Goal: Information Seeking & Learning: Check status

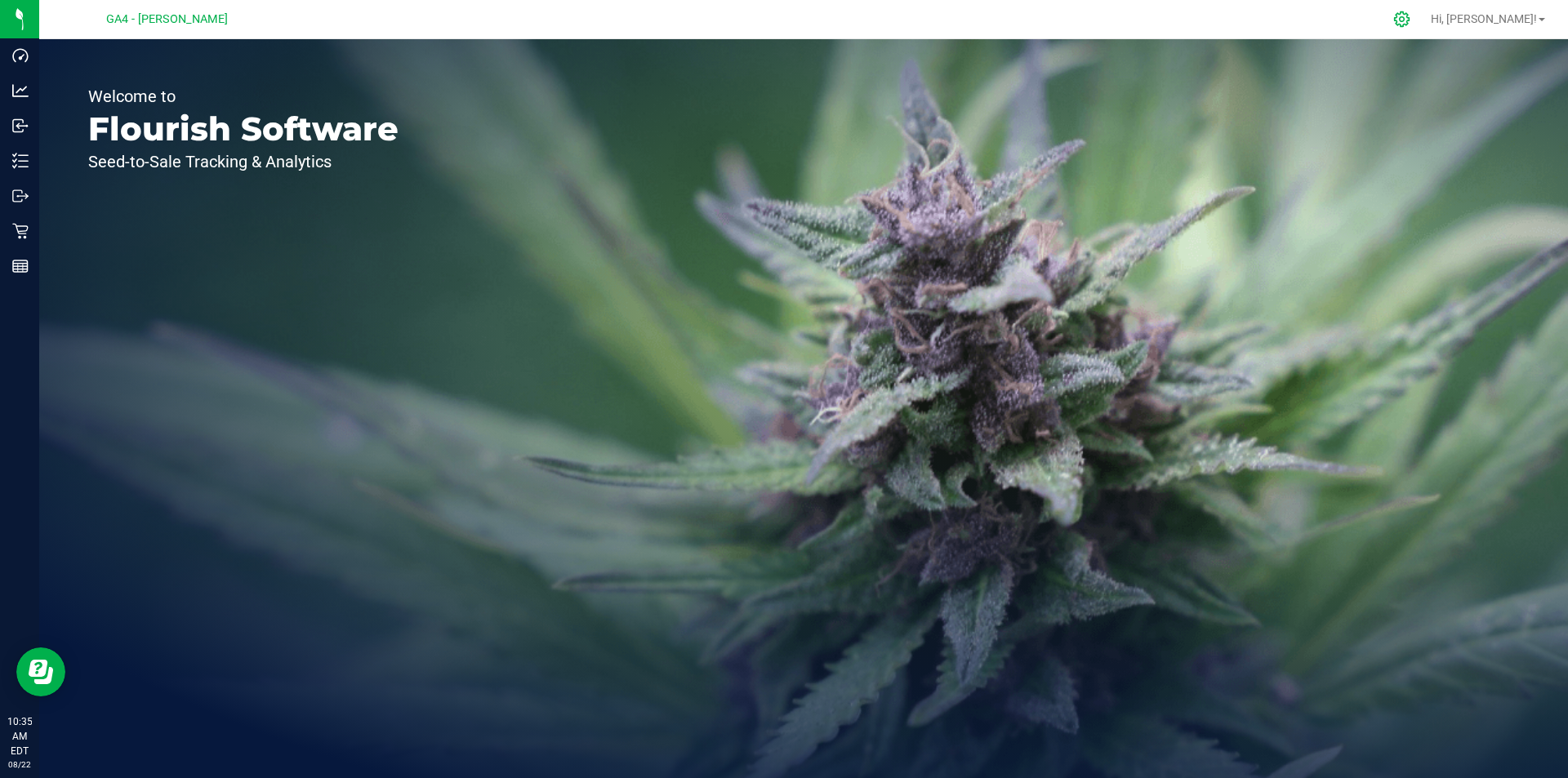
click at [1411, 16] on icon at bounding box center [1402, 19] width 17 height 17
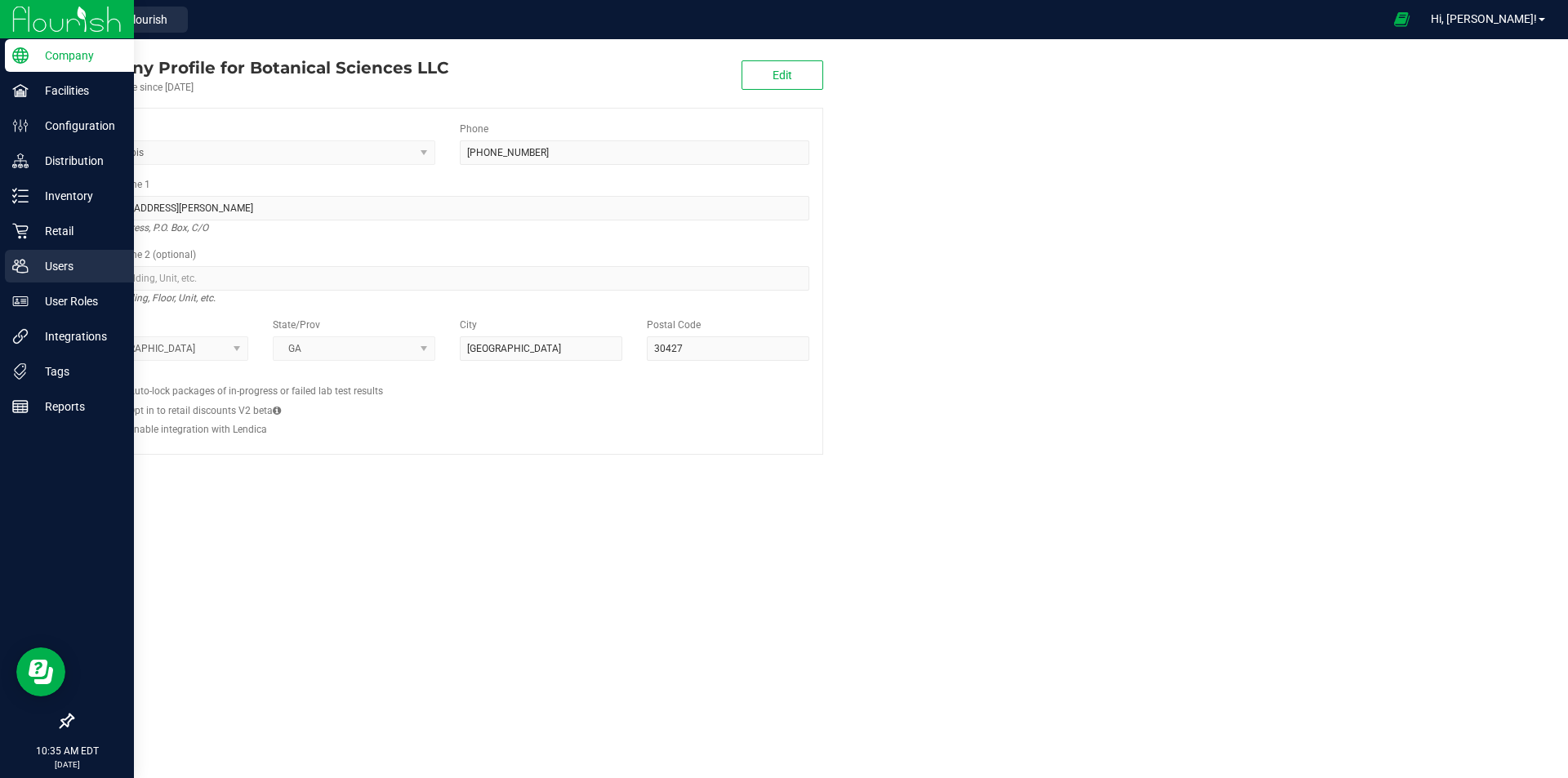
click at [65, 270] on p "Users" at bounding box center [78, 266] width 98 height 20
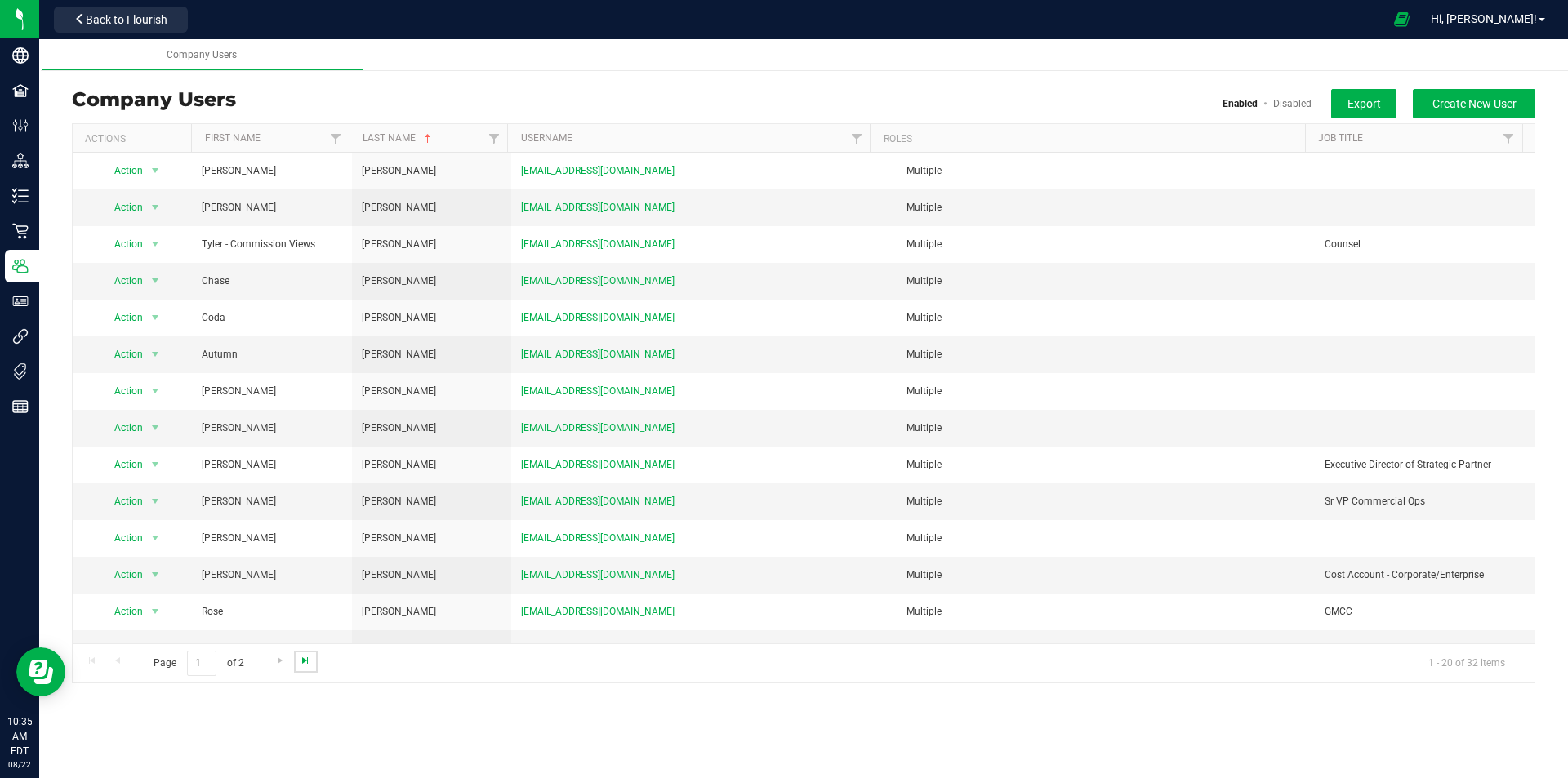
click at [300, 660] on span "Go to the last page" at bounding box center [305, 660] width 13 height 13
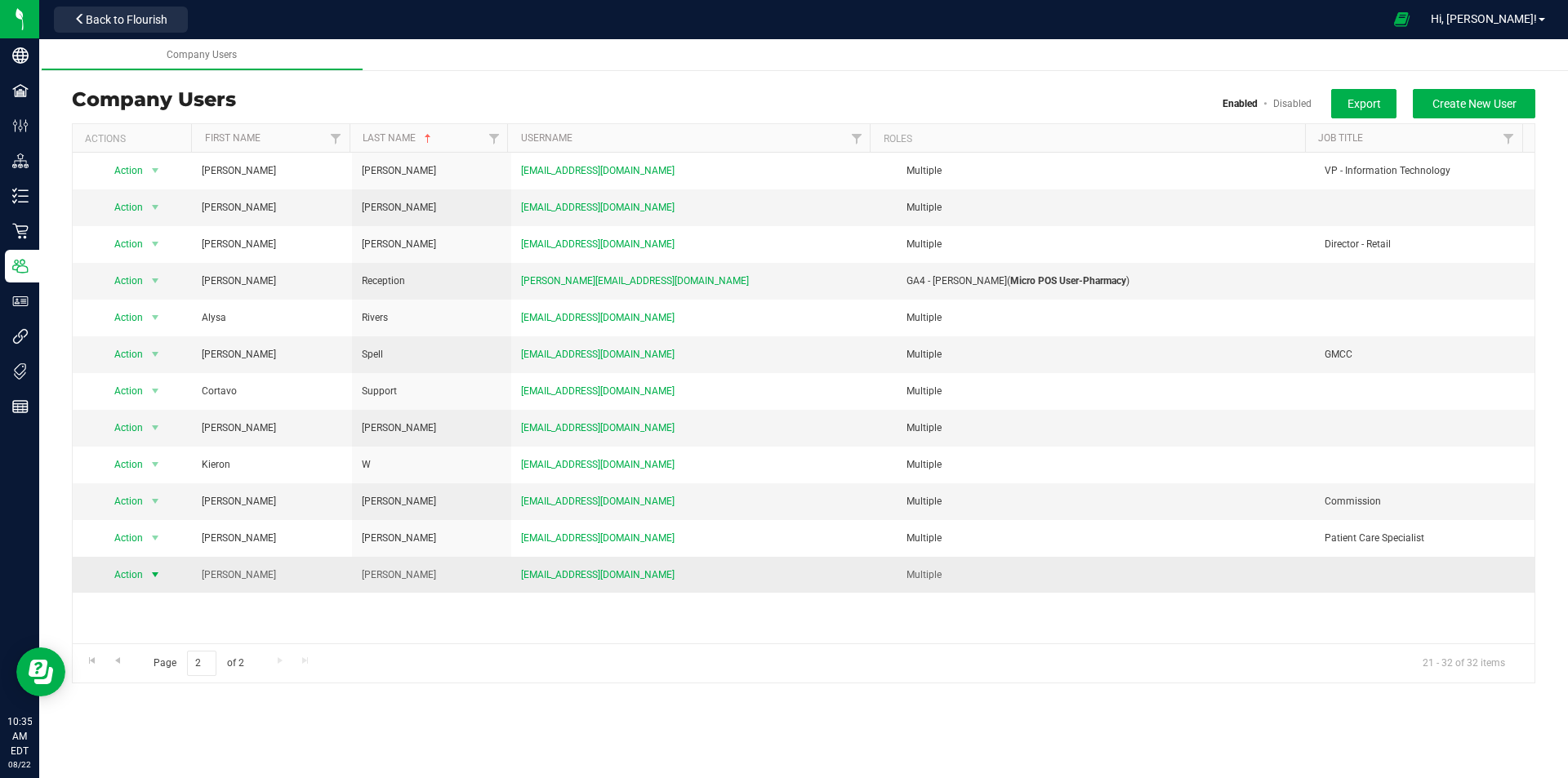
click at [151, 575] on span "select" at bounding box center [155, 575] width 13 height 13
click at [138, 655] on li "Edit user" at bounding box center [144, 651] width 89 height 25
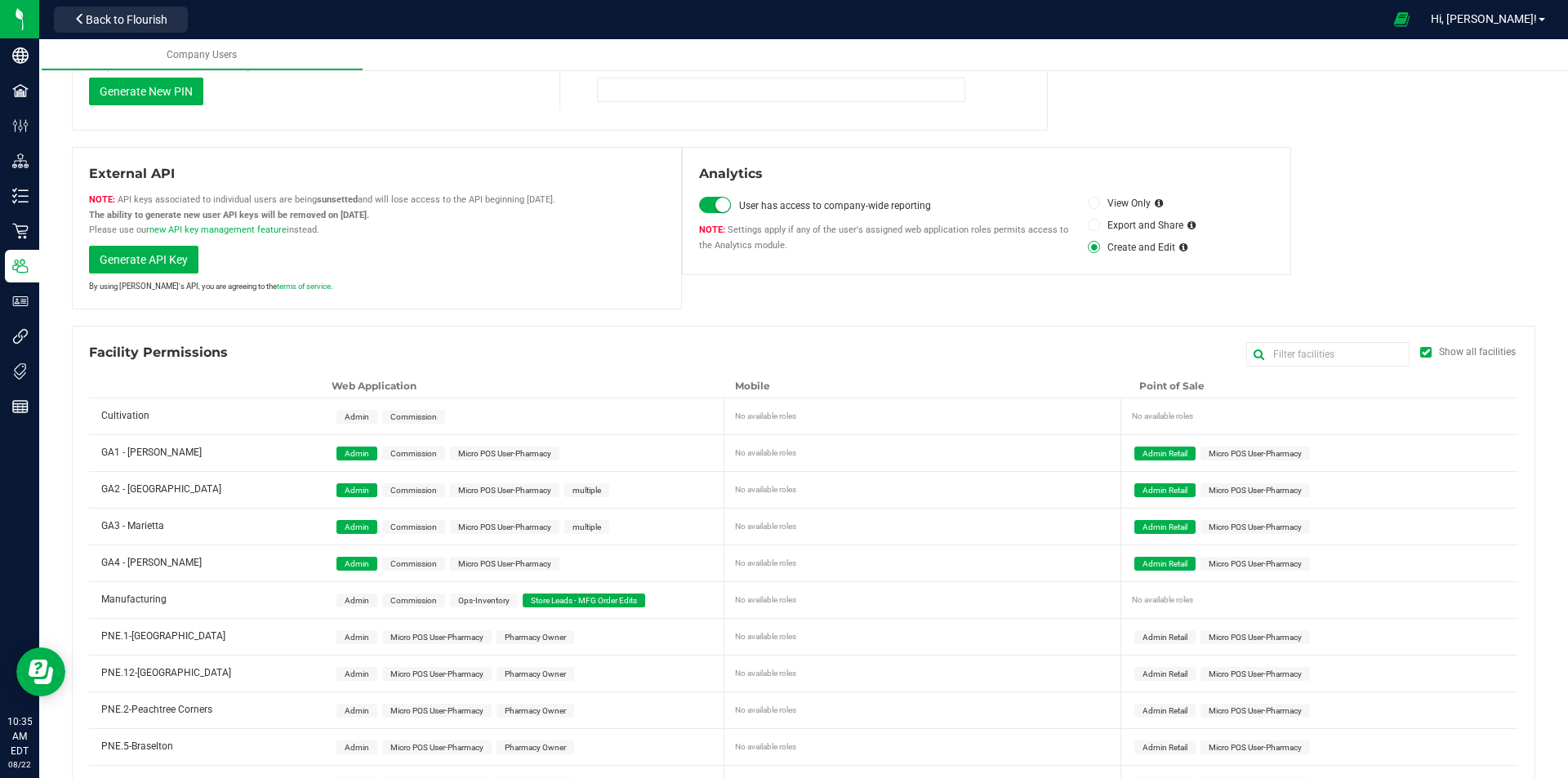
scroll to position [572, 0]
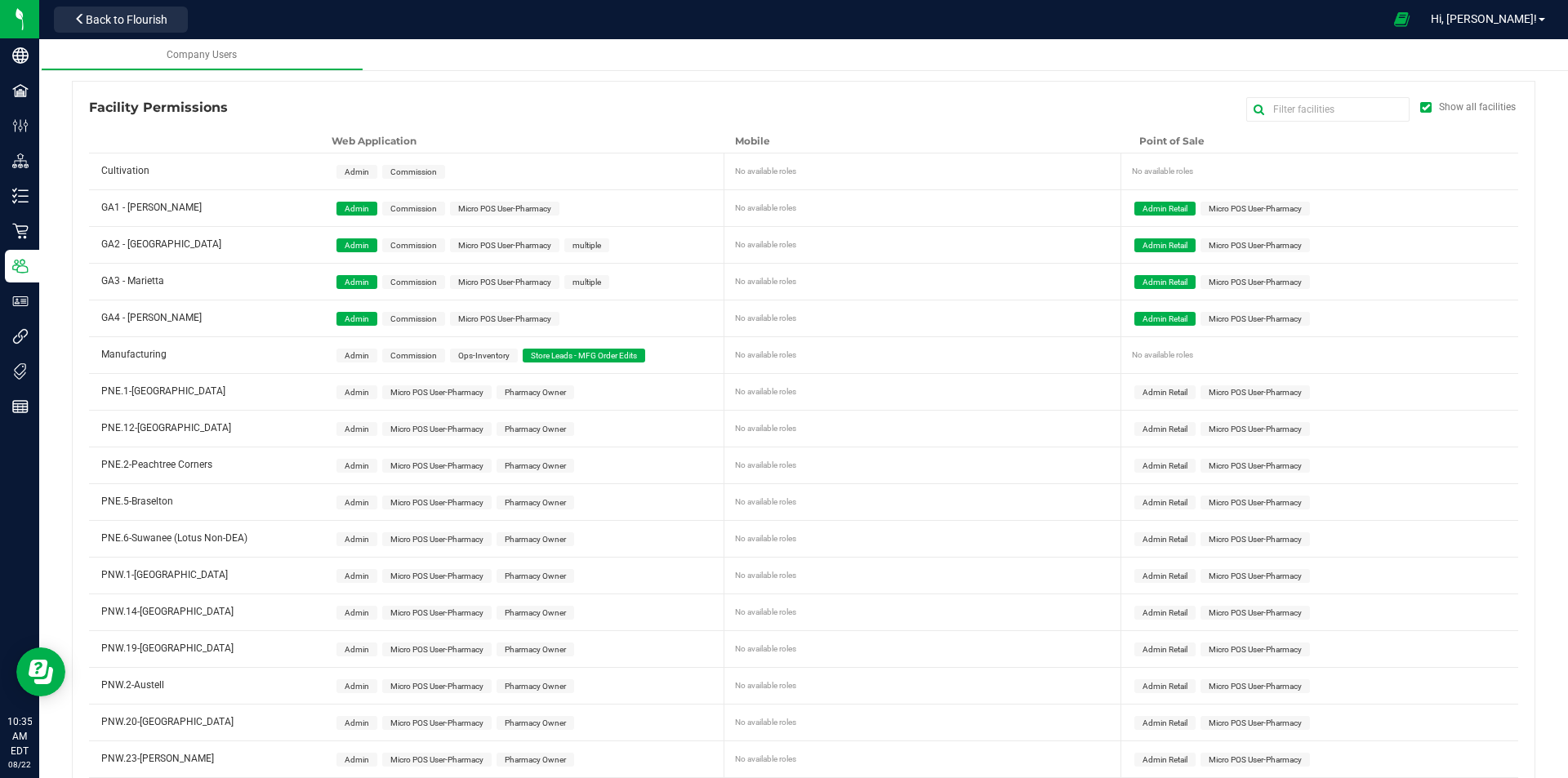
click at [1152, 207] on span "Admin Retail" at bounding box center [1165, 208] width 45 height 9
click at [1157, 246] on span "Admin Retail" at bounding box center [1165, 245] width 45 height 9
click at [1158, 284] on span "Admin Retail" at bounding box center [1165, 282] width 45 height 9
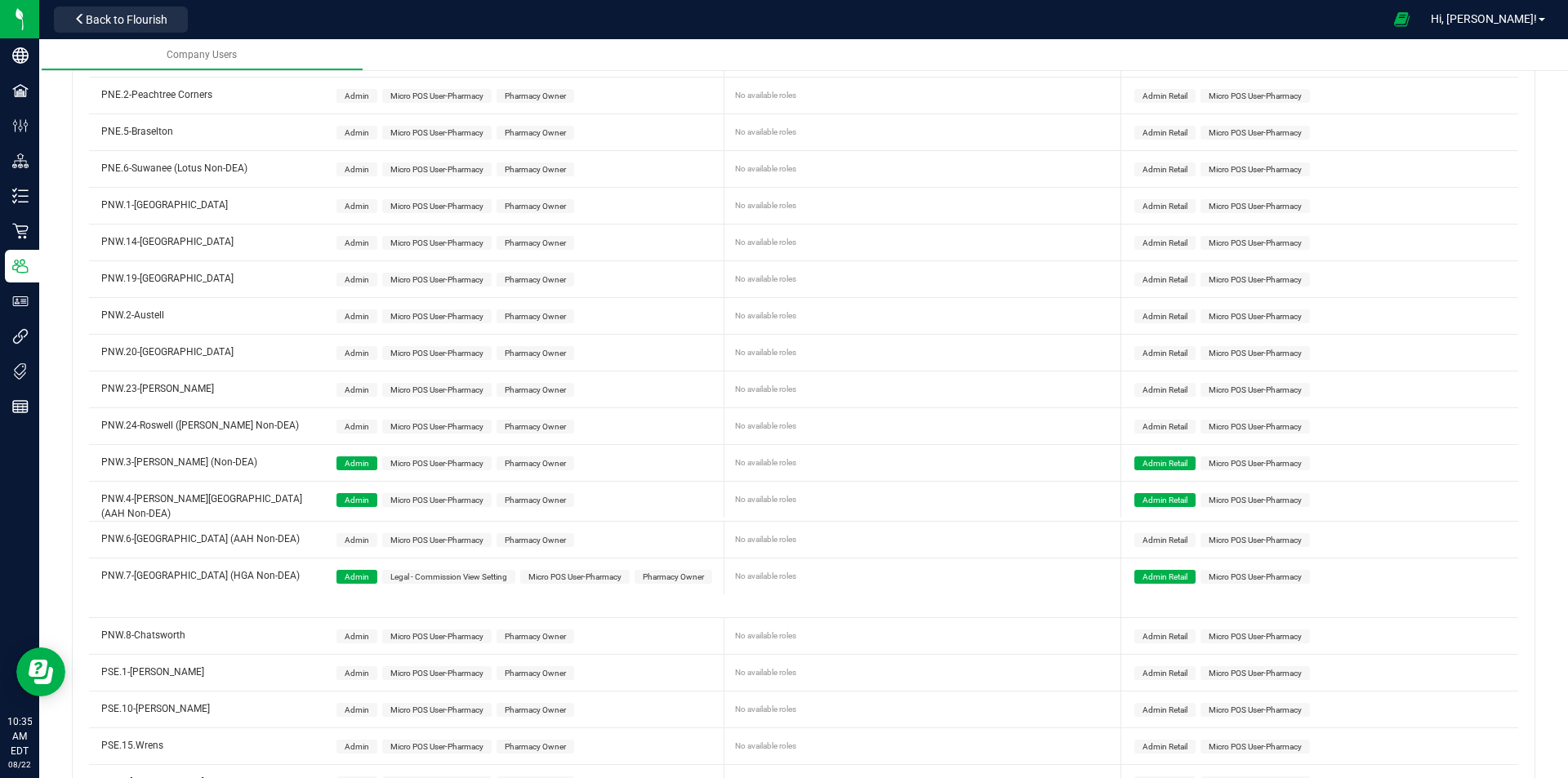
scroll to position [980, 0]
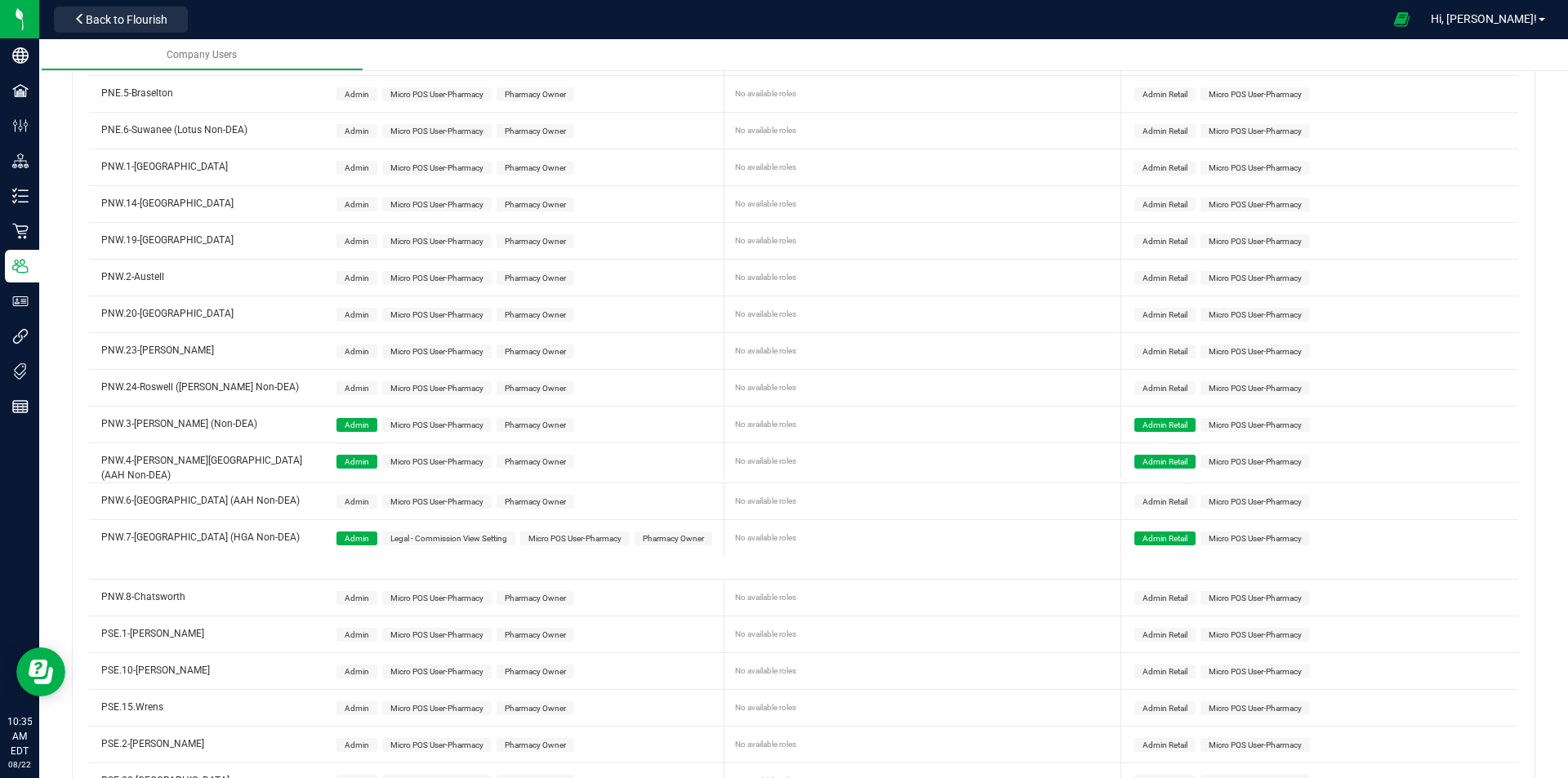
drag, startPoint x: 1169, startPoint y: 426, endPoint x: 1174, endPoint y: 435, distance: 10.2
click at [1168, 426] on span "Admin Retail" at bounding box center [1165, 425] width 45 height 9
click at [1162, 462] on span "Admin Retail" at bounding box center [1165, 461] width 45 height 9
click at [1148, 534] on span "Admin Retail" at bounding box center [1165, 538] width 45 height 9
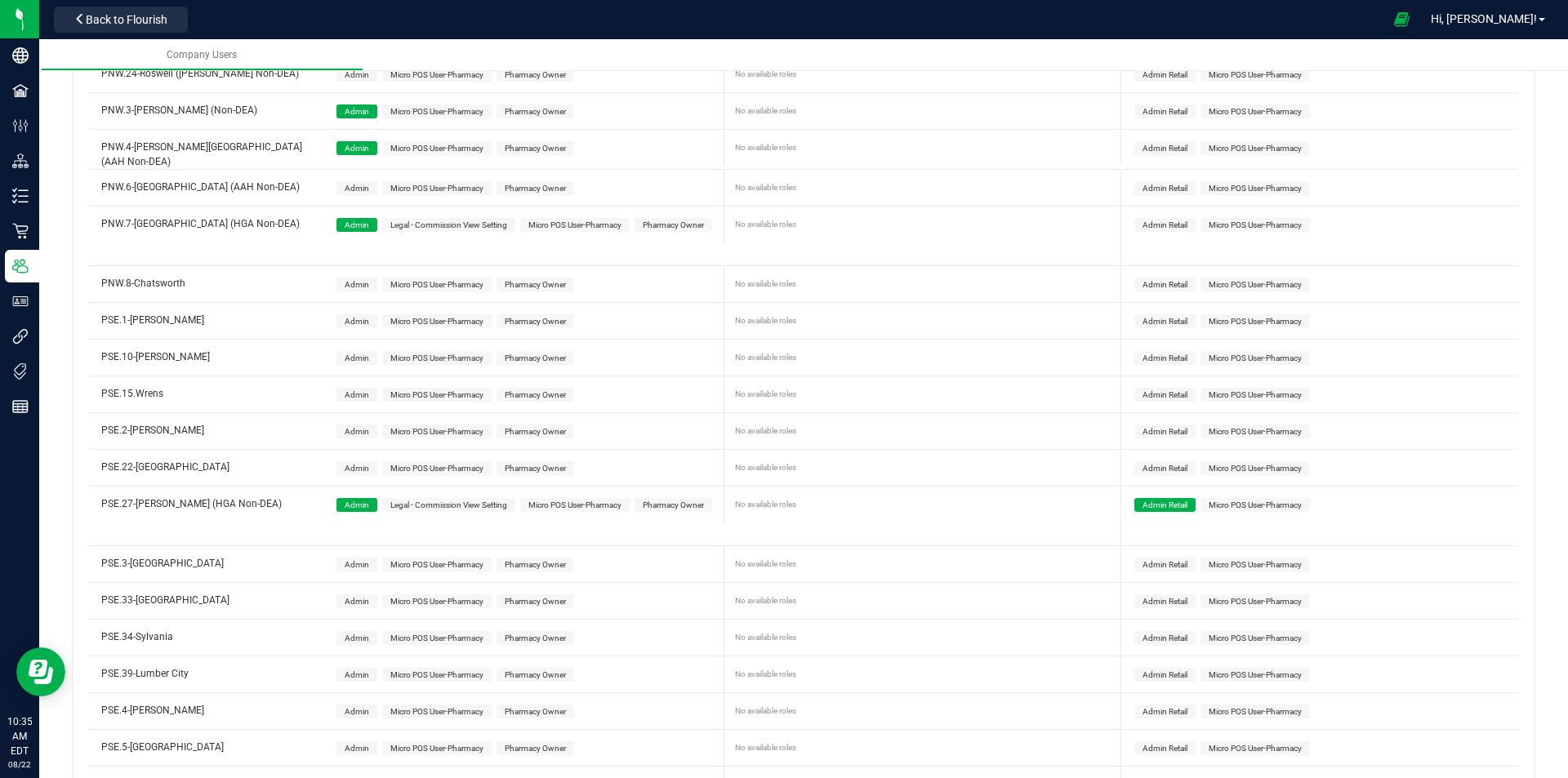
scroll to position [1389, 0]
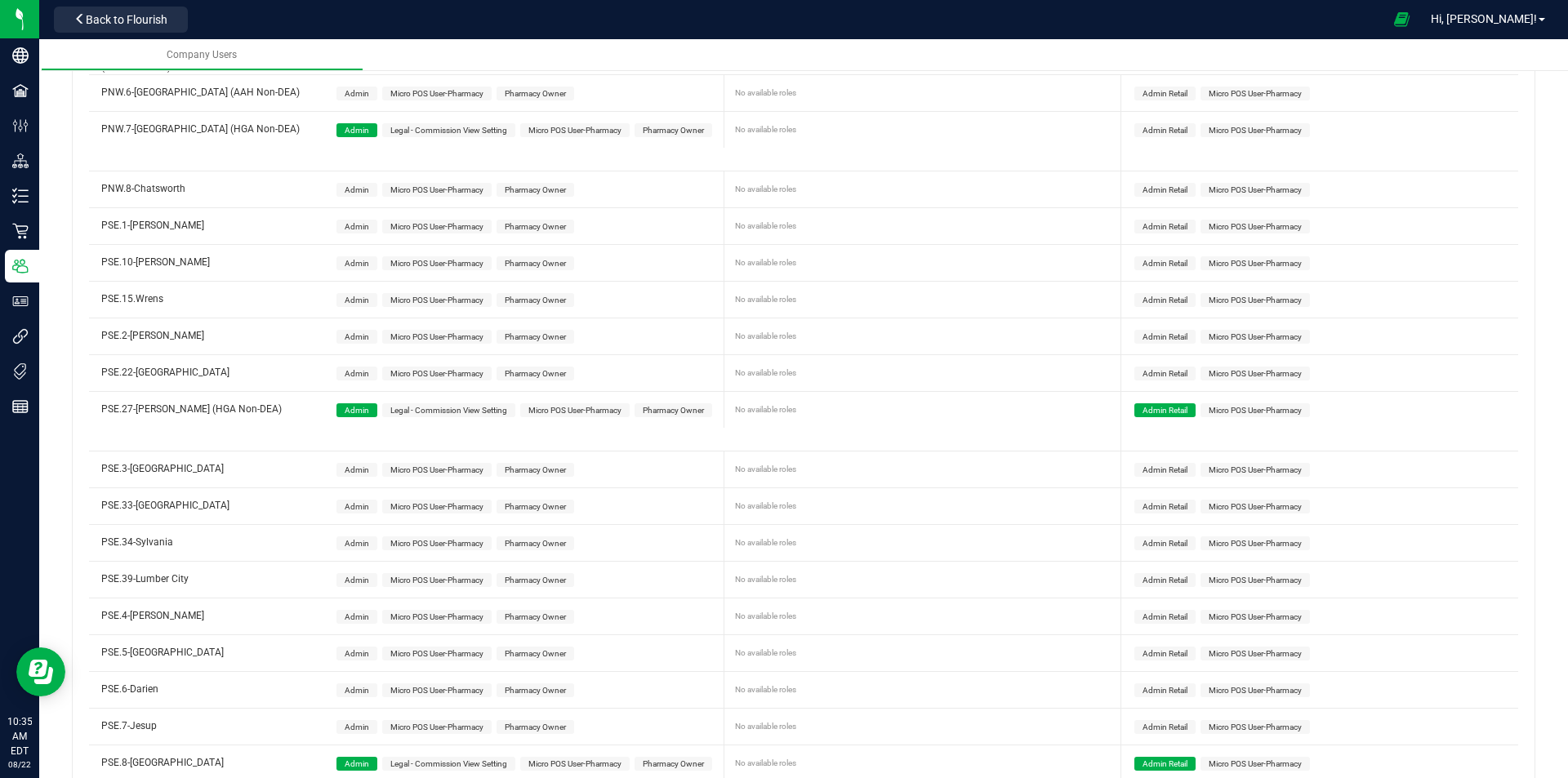
click at [1165, 408] on span "Admin Retail" at bounding box center [1165, 410] width 45 height 9
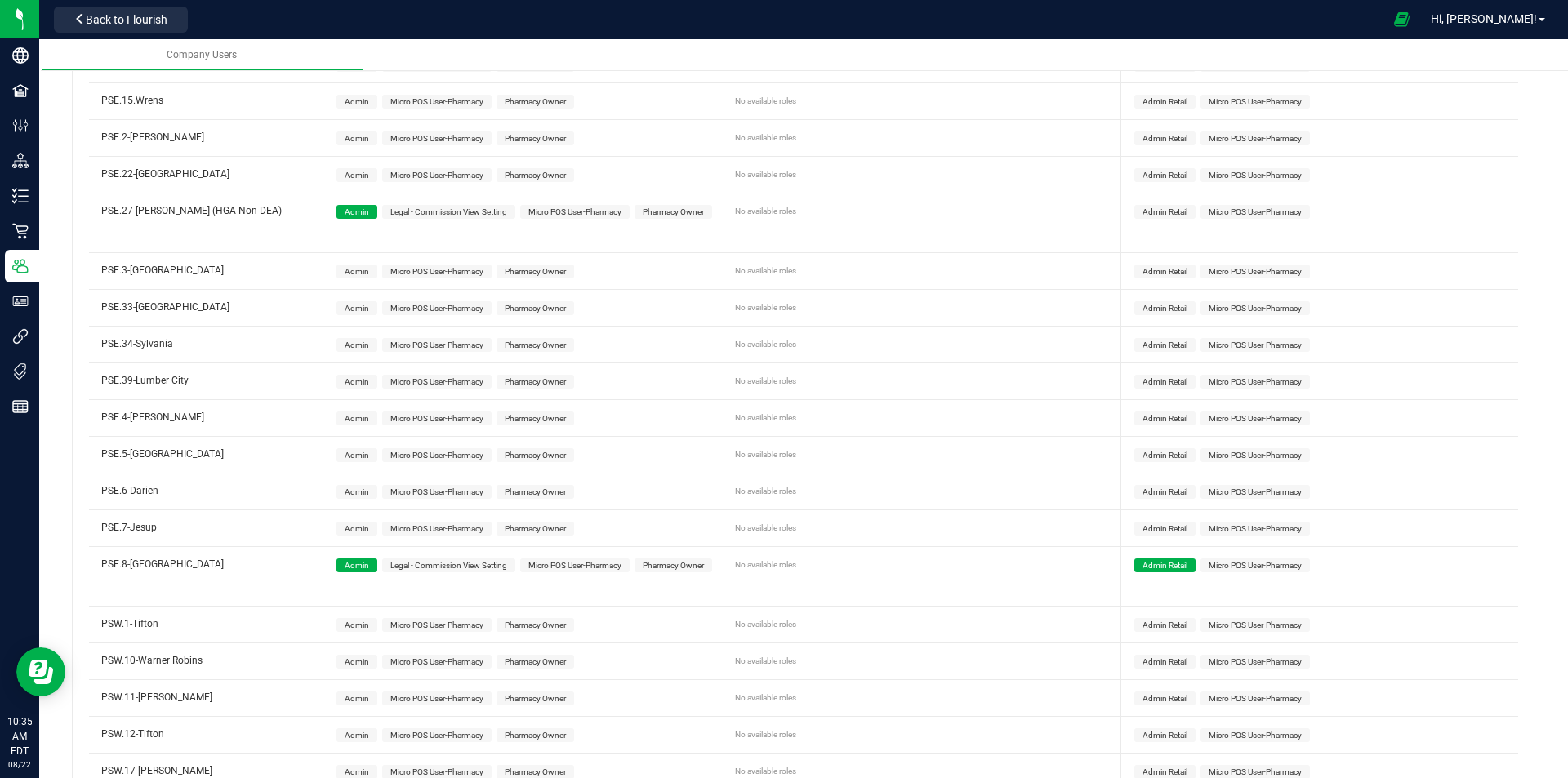
scroll to position [1634, 0]
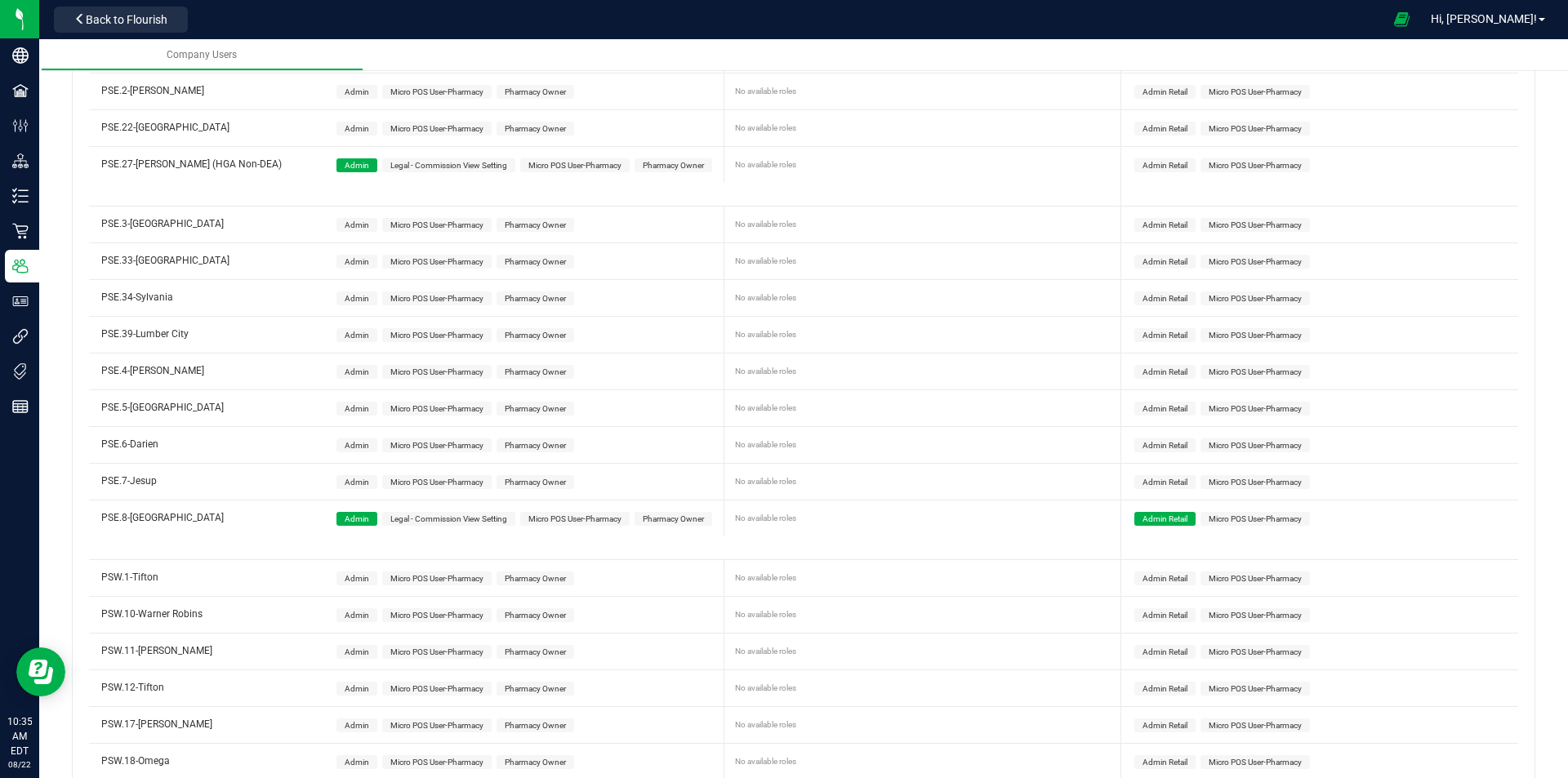
click at [1151, 512] on span "Admin Retail" at bounding box center [1165, 519] width 61 height 14
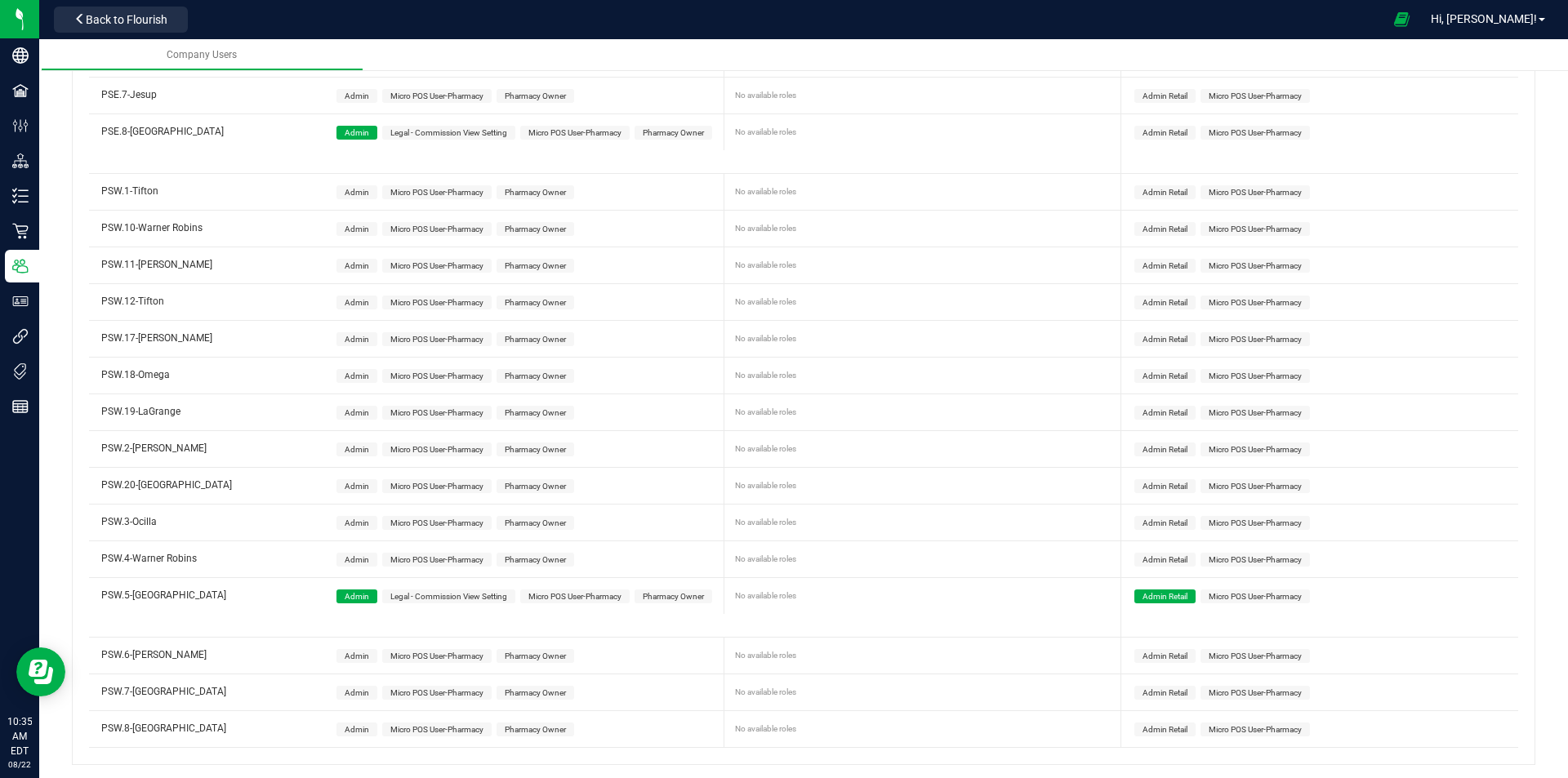
click at [1156, 592] on span "Admin Retail" at bounding box center [1165, 596] width 45 height 9
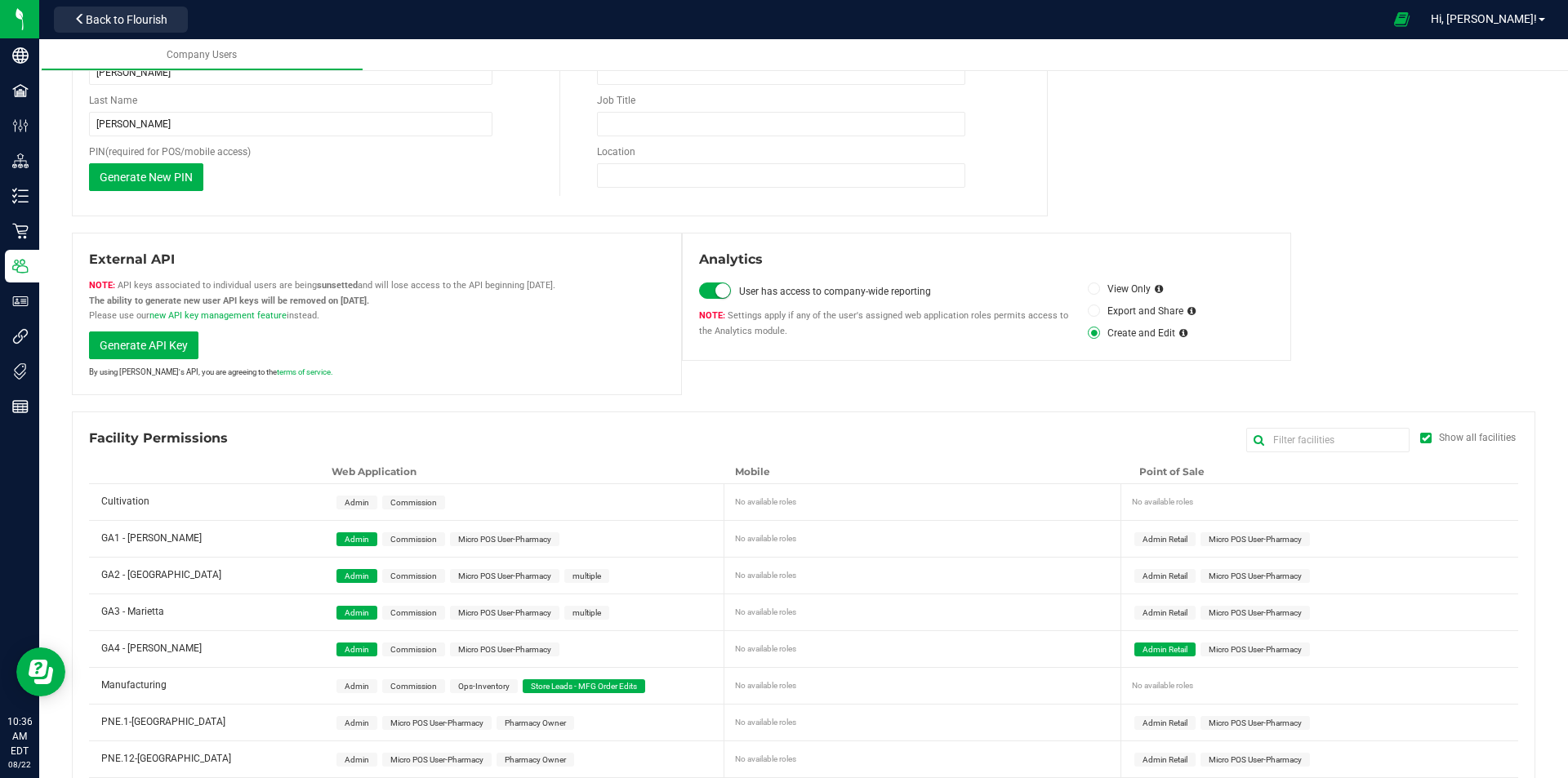
scroll to position [0, 0]
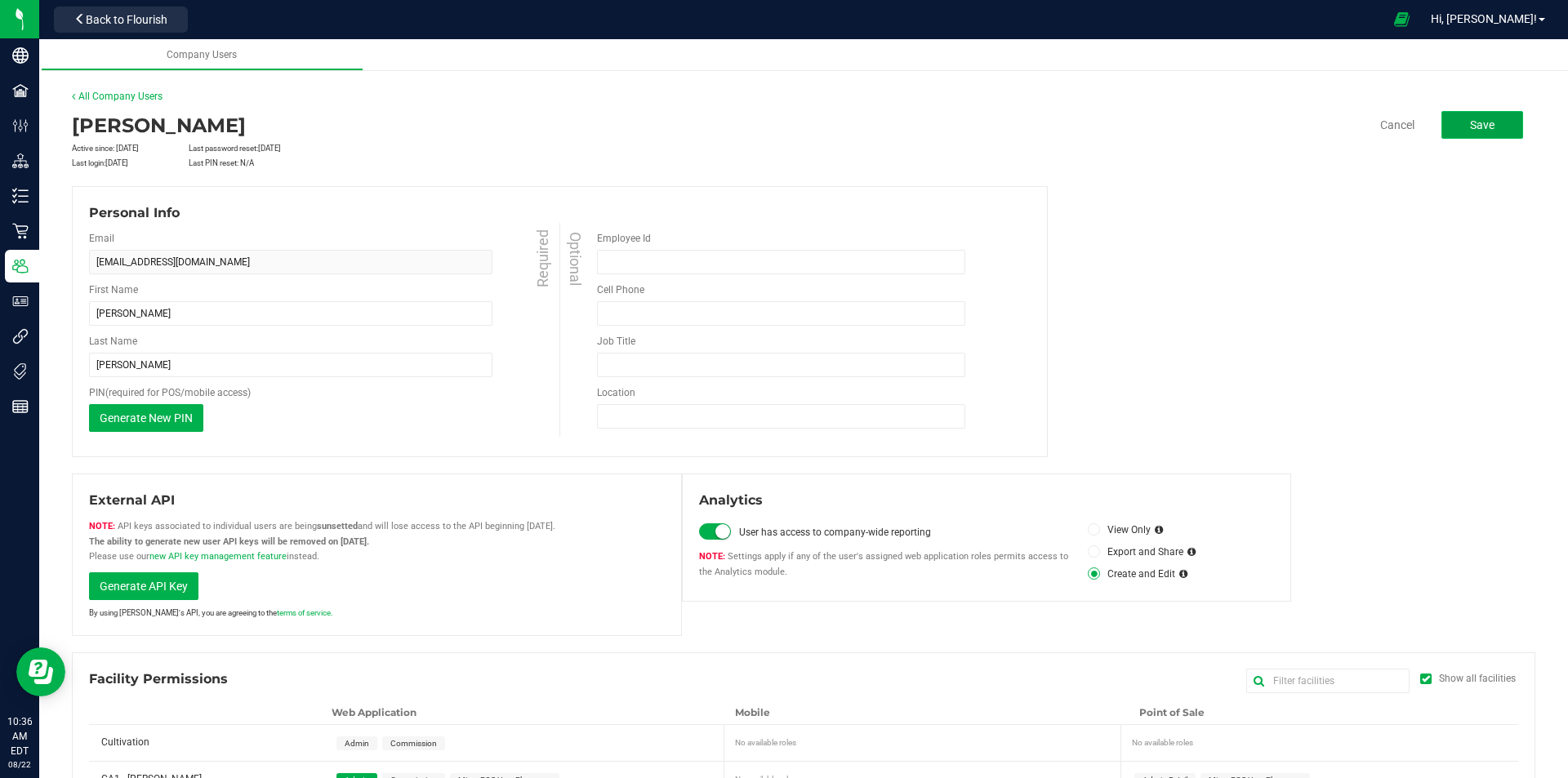
click at [1470, 124] on span "Save" at bounding box center [1482, 124] width 25 height 13
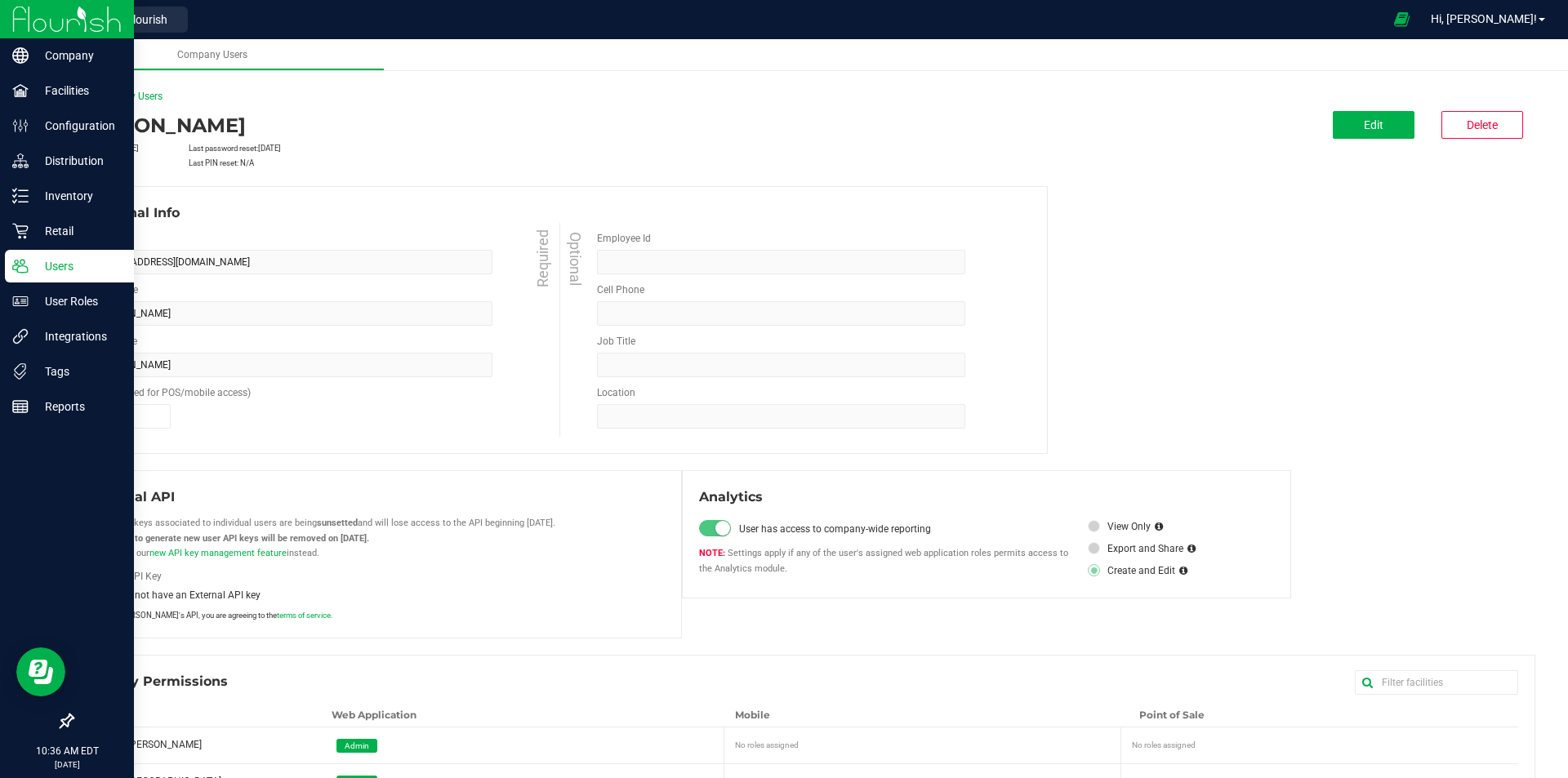
click at [46, 13] on img at bounding box center [66, 19] width 109 height 38
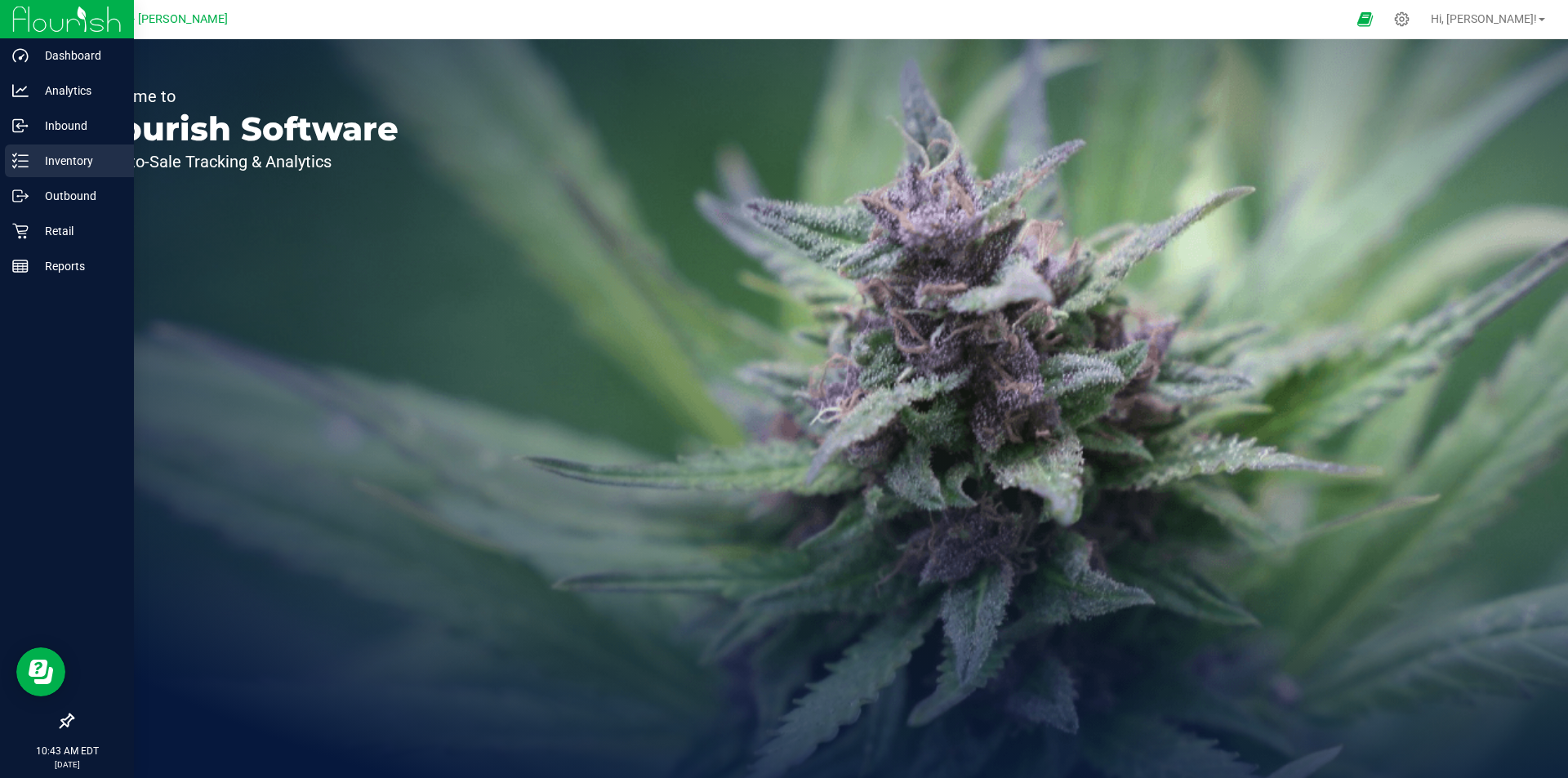
click at [62, 154] on p "Inventory" at bounding box center [78, 161] width 98 height 20
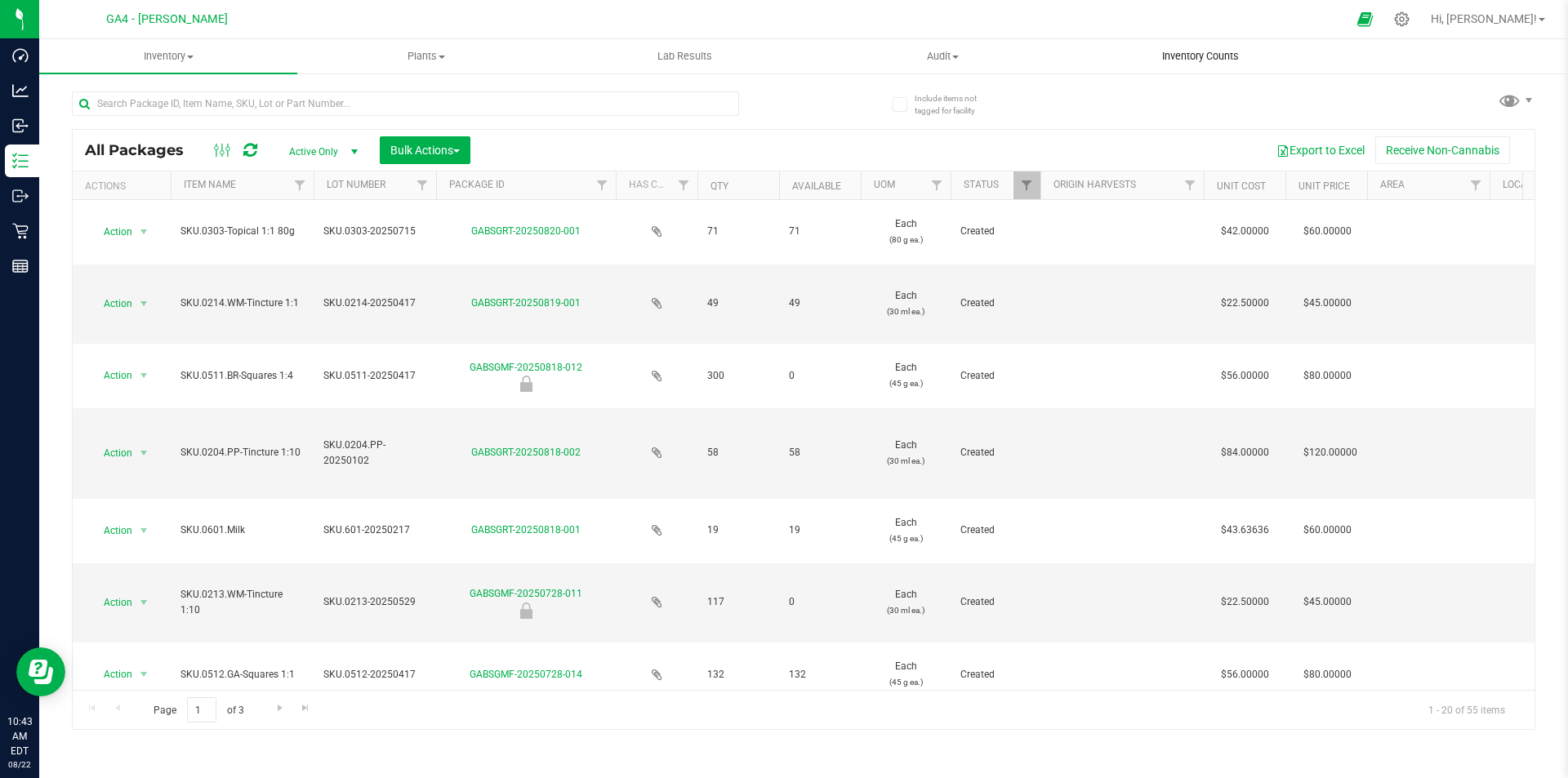
click at [1207, 56] on span "Inventory Counts" at bounding box center [1200, 56] width 121 height 15
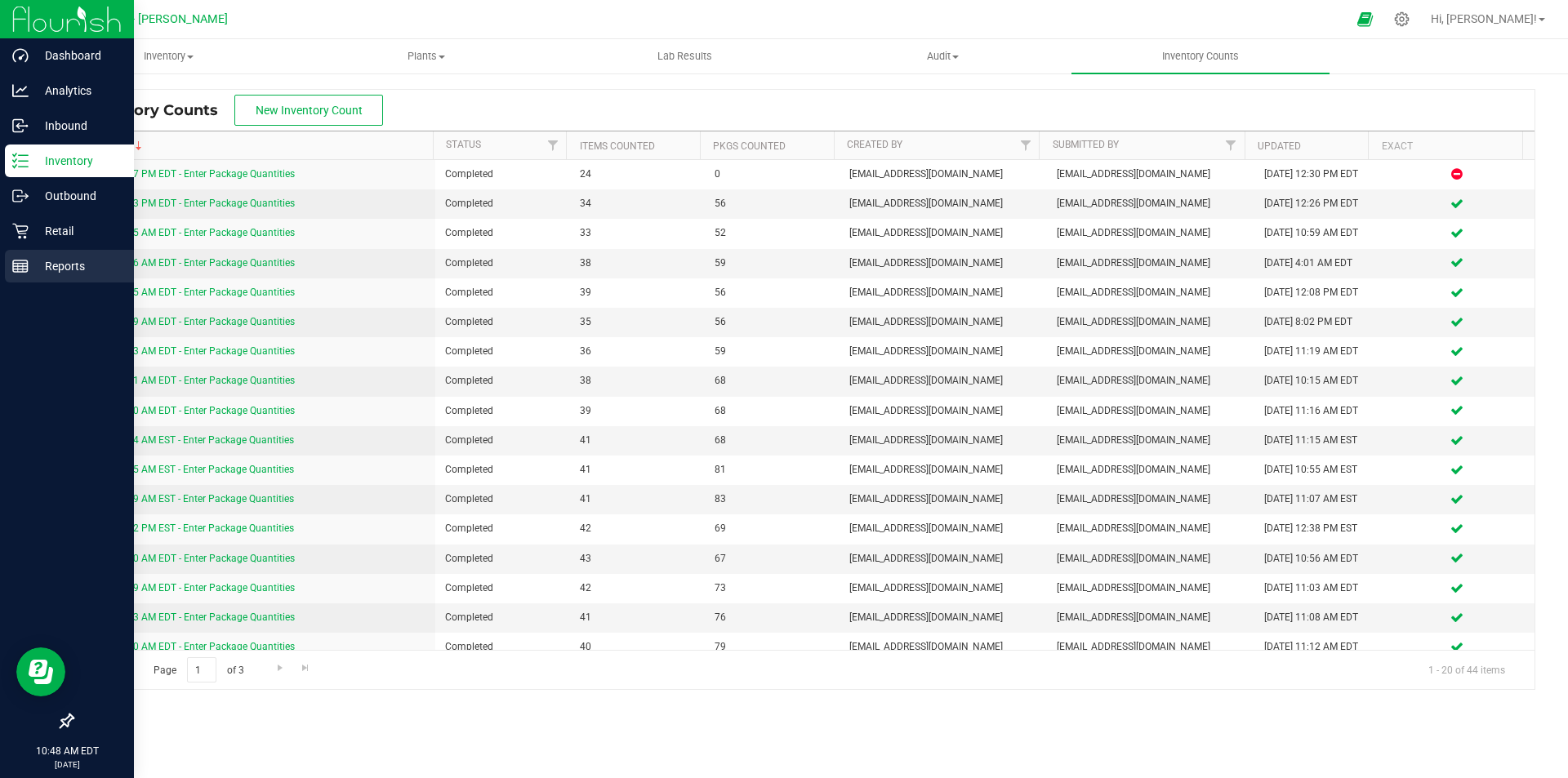
click at [66, 265] on p "Reports" at bounding box center [78, 266] width 98 height 20
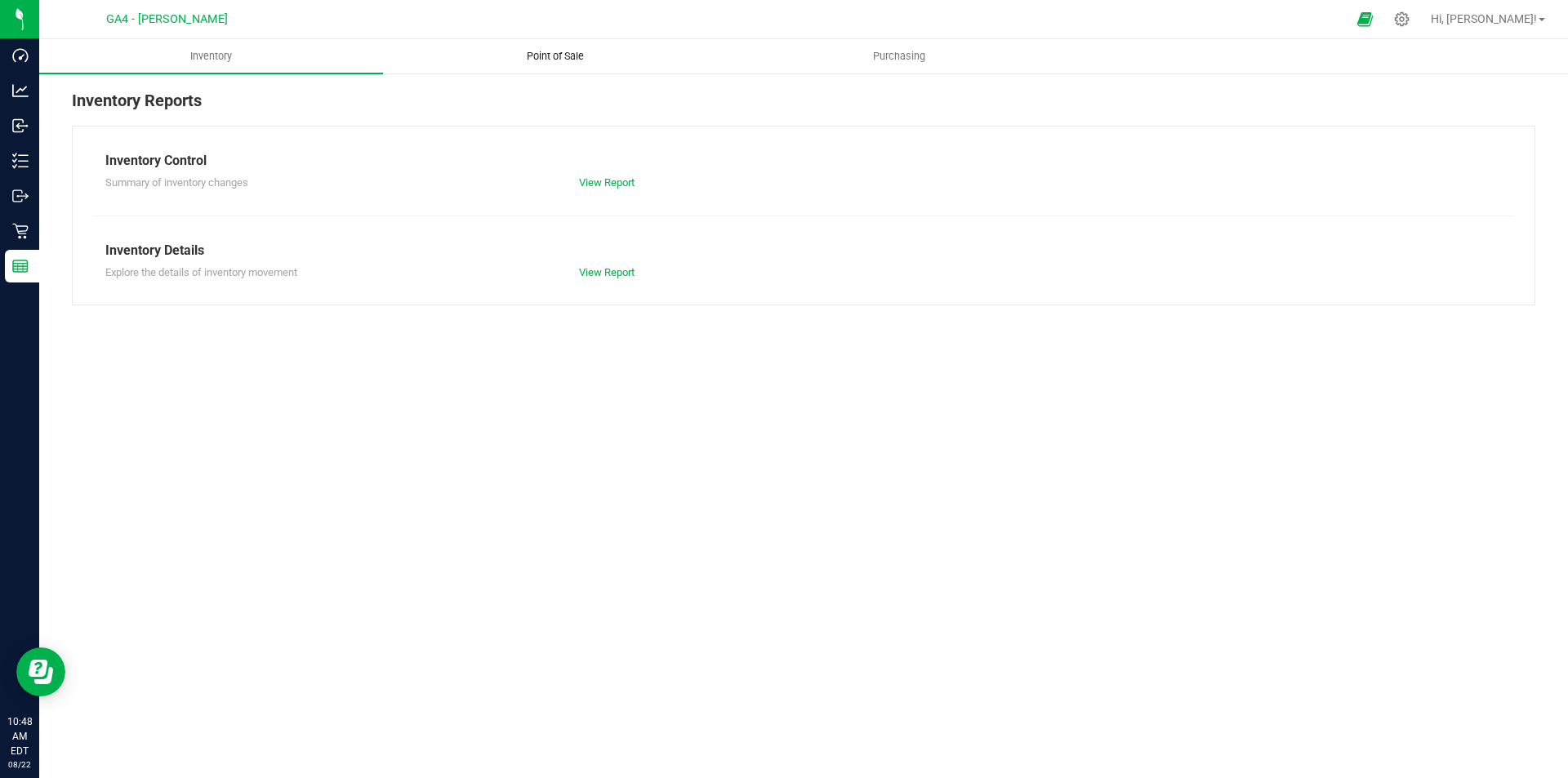
click at [562, 54] on span "Point of Sale" at bounding box center [555, 56] width 101 height 15
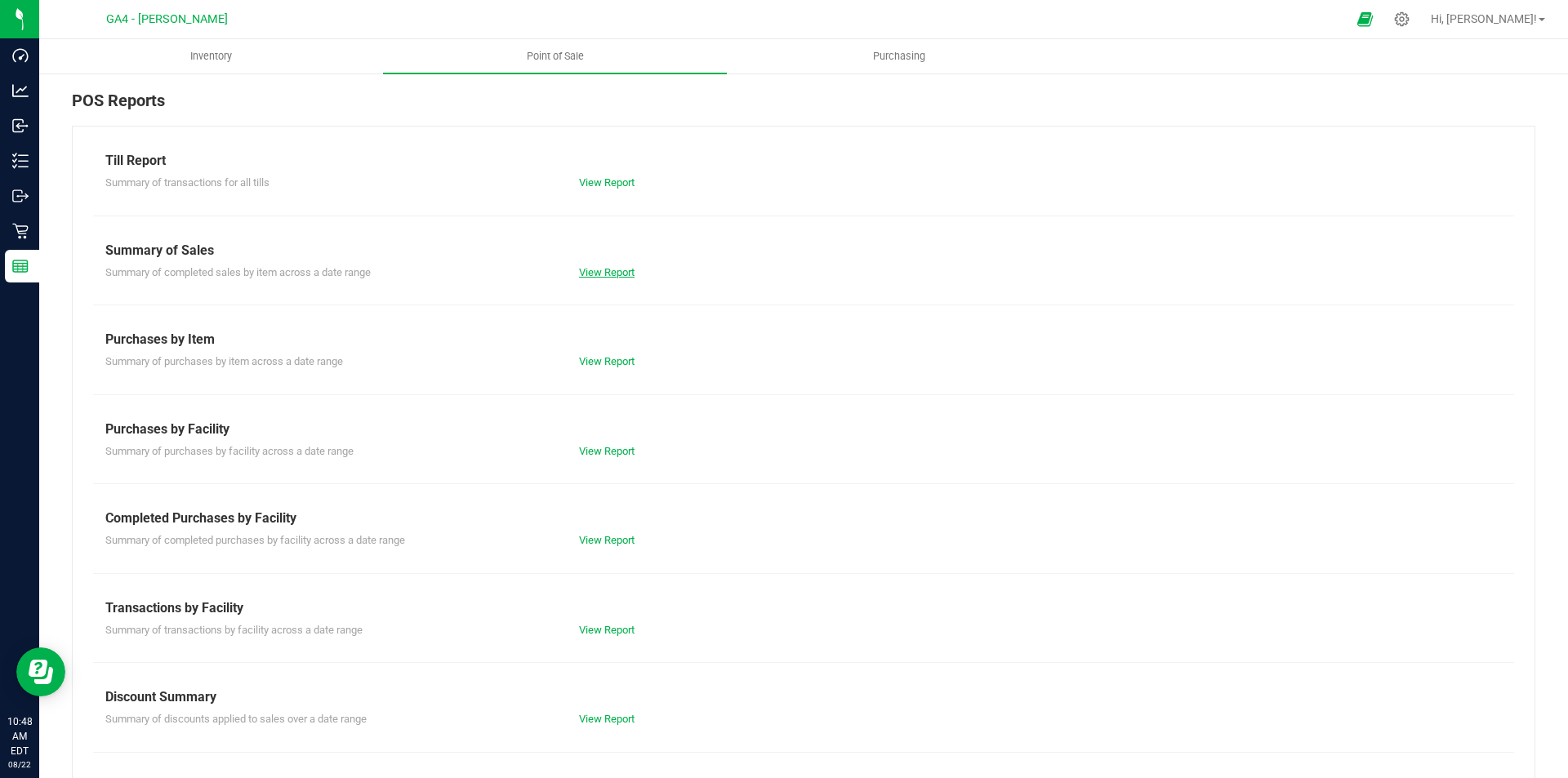
click at [622, 270] on link "View Report" at bounding box center [607, 272] width 56 height 12
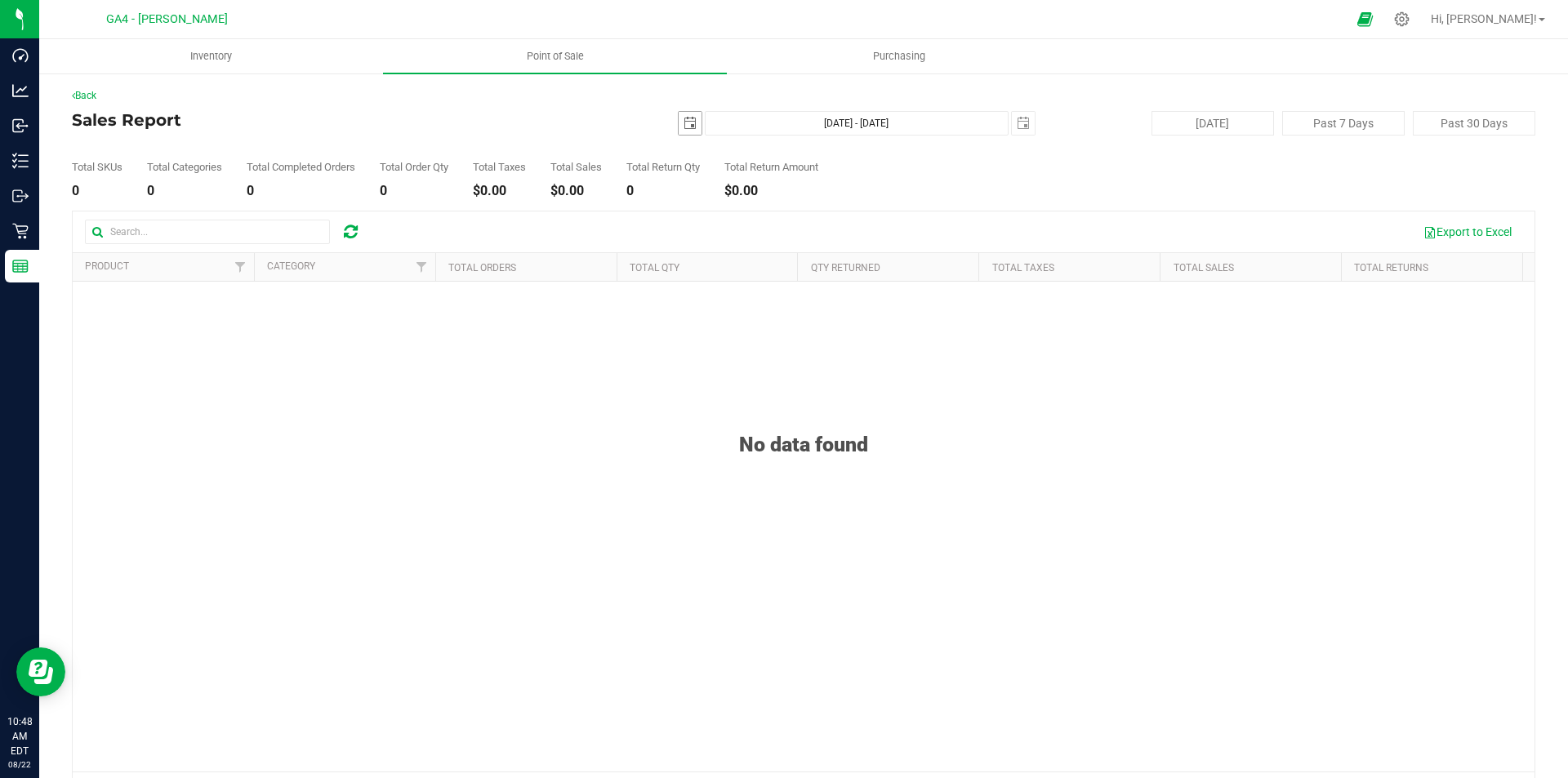
click at [684, 129] on span "select" at bounding box center [690, 123] width 13 height 13
click at [779, 293] on link "21" at bounding box center [780, 289] width 24 height 25
type input "[DATE]"
type input "[DATE] - [DATE]"
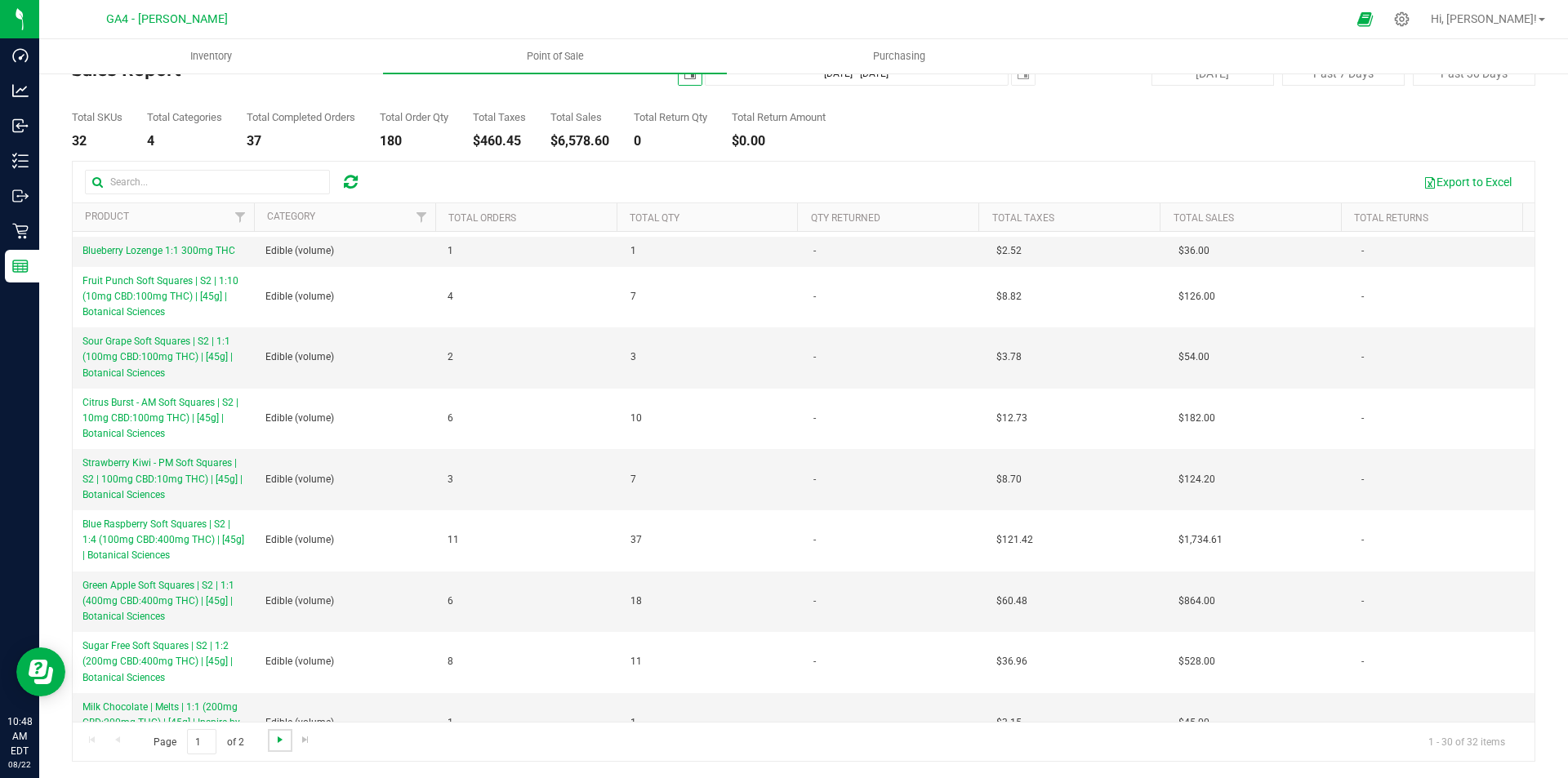
click at [282, 734] on span "Go to the next page" at bounding box center [280, 740] width 13 height 13
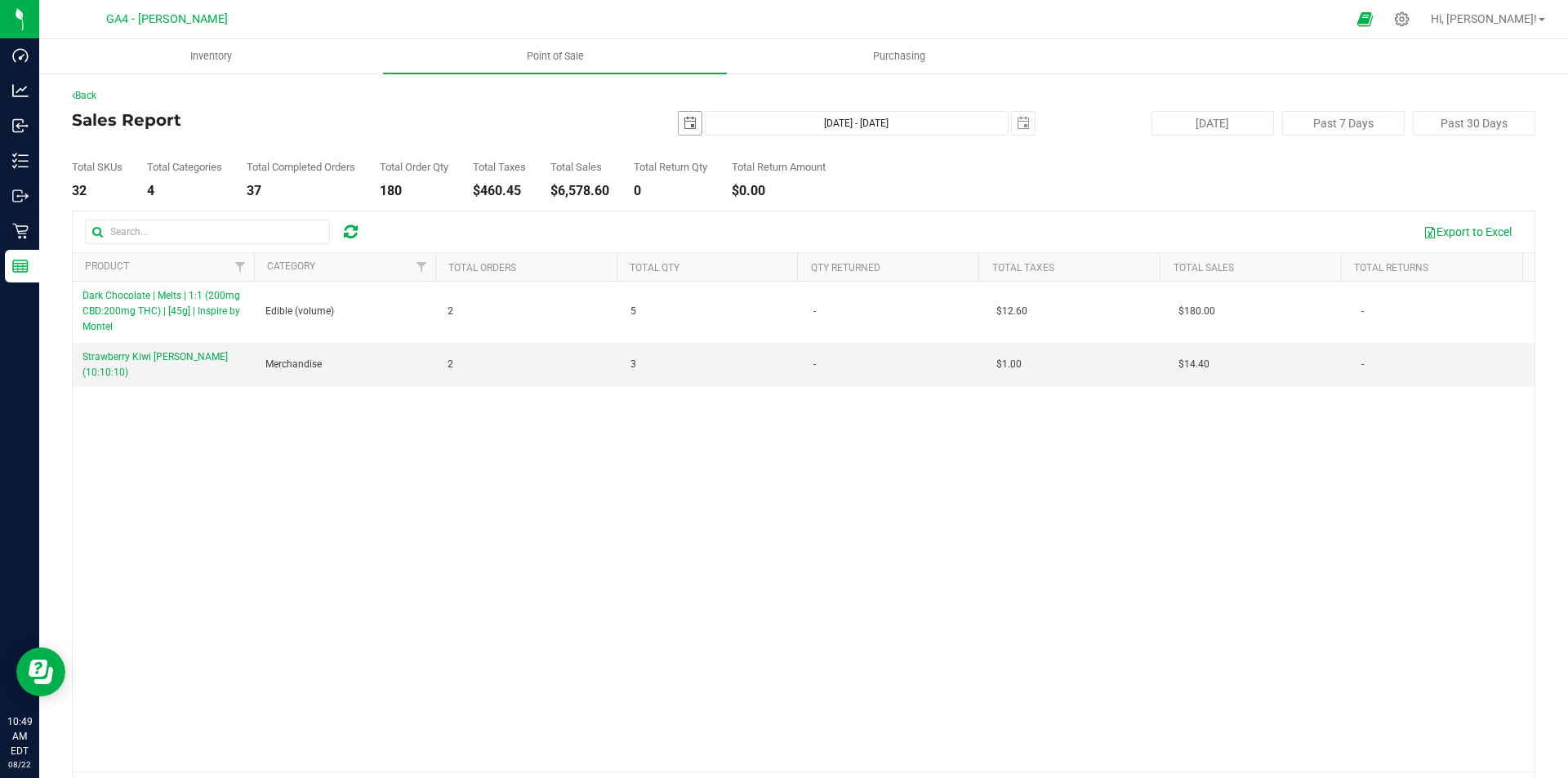
click at [684, 125] on span "select" at bounding box center [690, 123] width 13 height 13
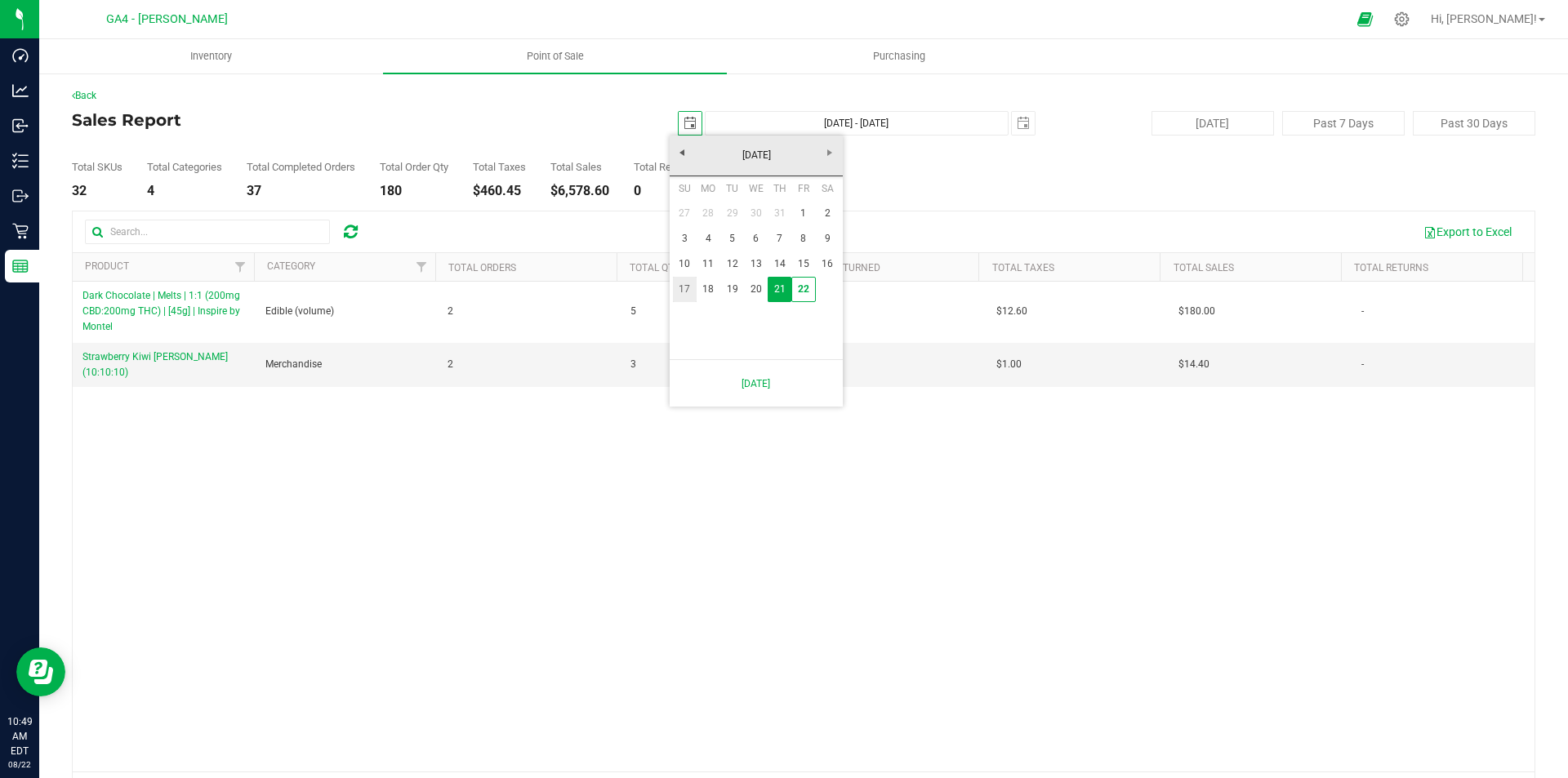
click at [687, 287] on link "17" at bounding box center [685, 289] width 24 height 25
type input "[DATE]"
type input "[DATE] - [DATE]"
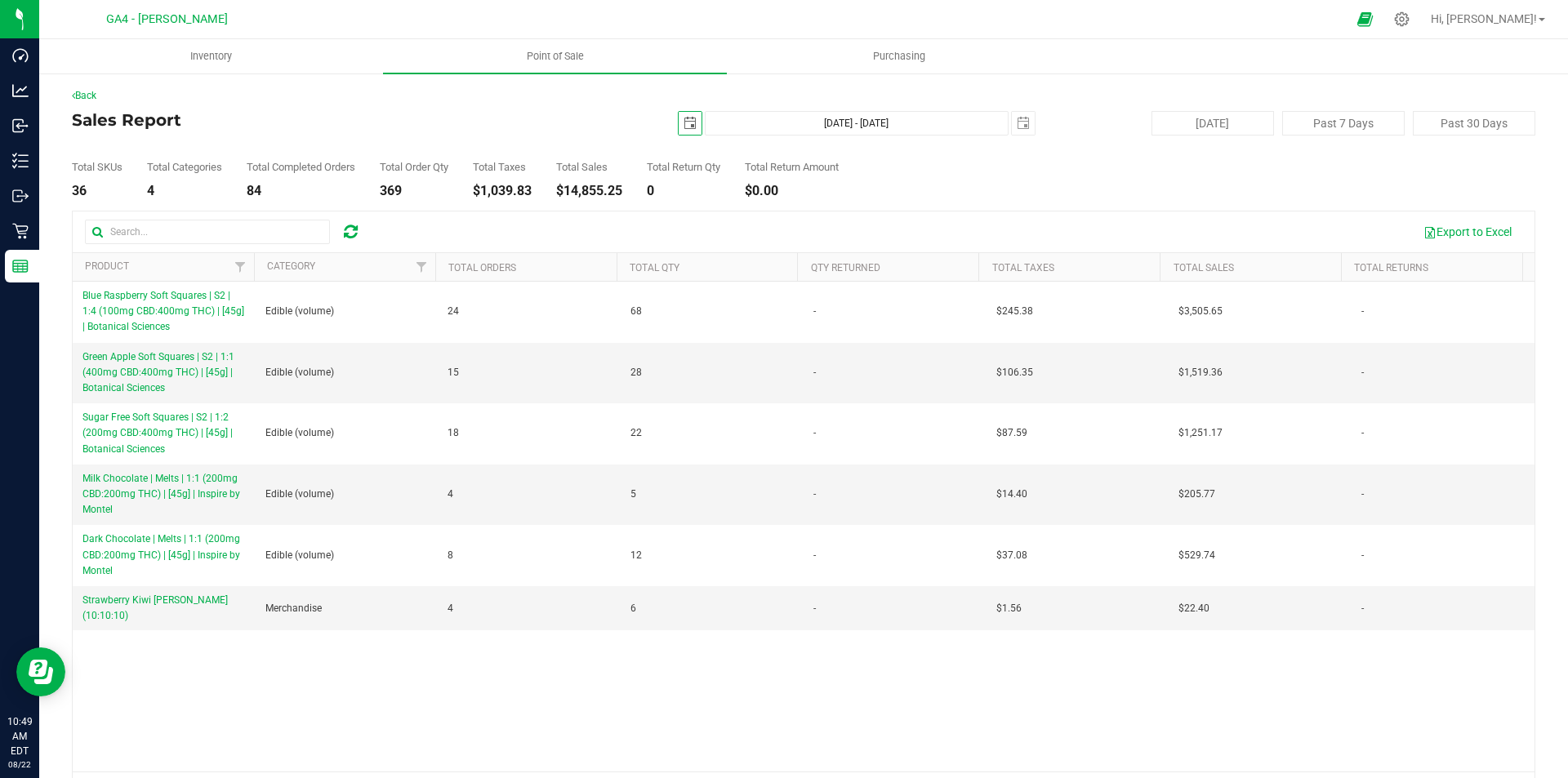
click at [684, 119] on span "select" at bounding box center [690, 123] width 13 height 13
click at [562, 78] on div "Back Sales Report [DATE] [DATE] - [DATE] [DATE] [DATE] Past 7 Days Past 30 Days…" at bounding box center [803, 450] width 1529 height 756
click at [1077, 716] on div "Blue Raspberry Soft Squares | S2 | 1:4 (100mg CBD:400mg THC) | [45g] | Botanica…" at bounding box center [804, 527] width 1462 height 490
click at [684, 128] on span "select" at bounding box center [690, 123] width 13 height 13
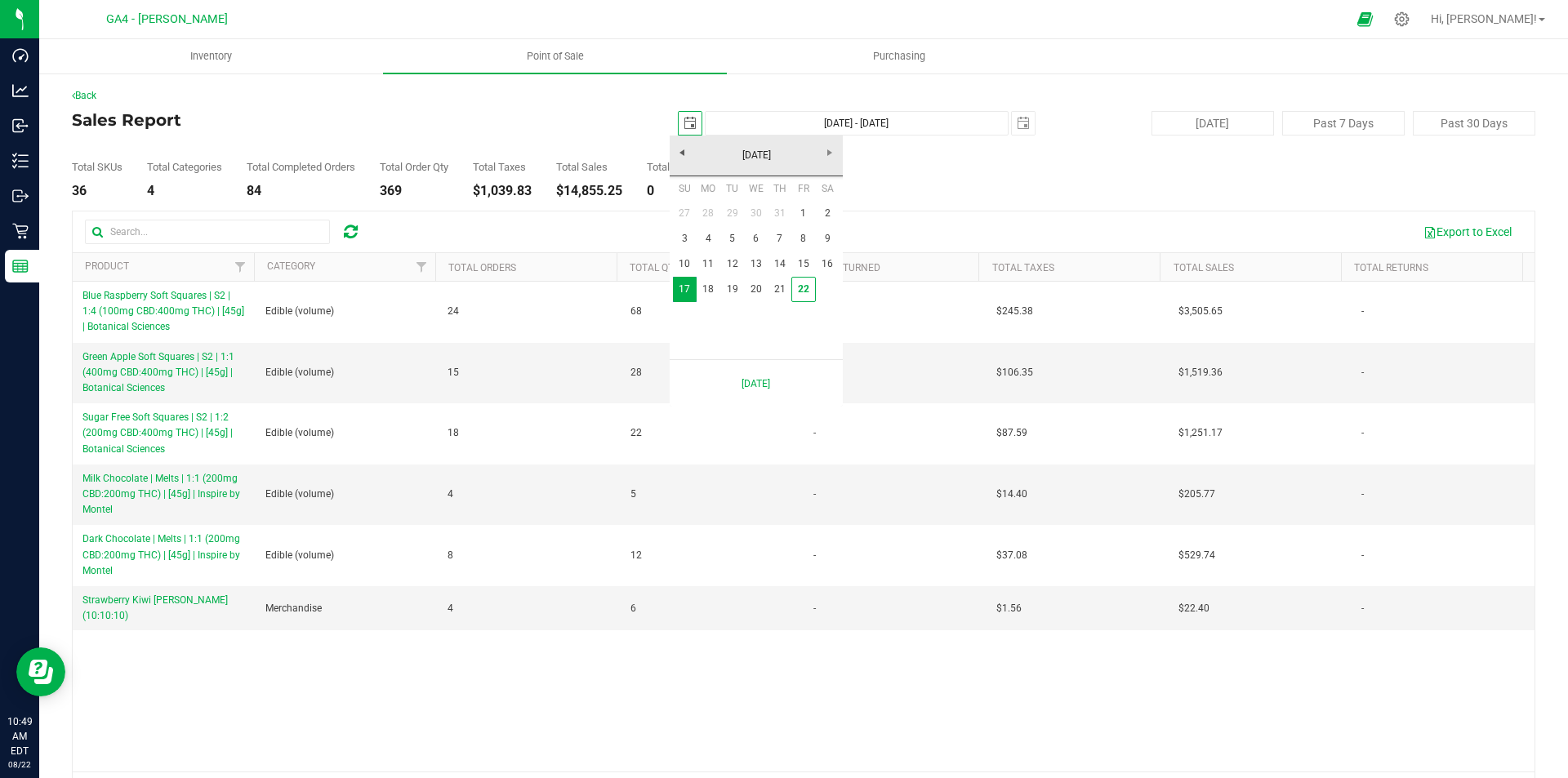
scroll to position [0, 41]
click at [802, 214] on link "1" at bounding box center [804, 213] width 24 height 25
type input "[DATE]"
type input "[DATE] - [DATE]"
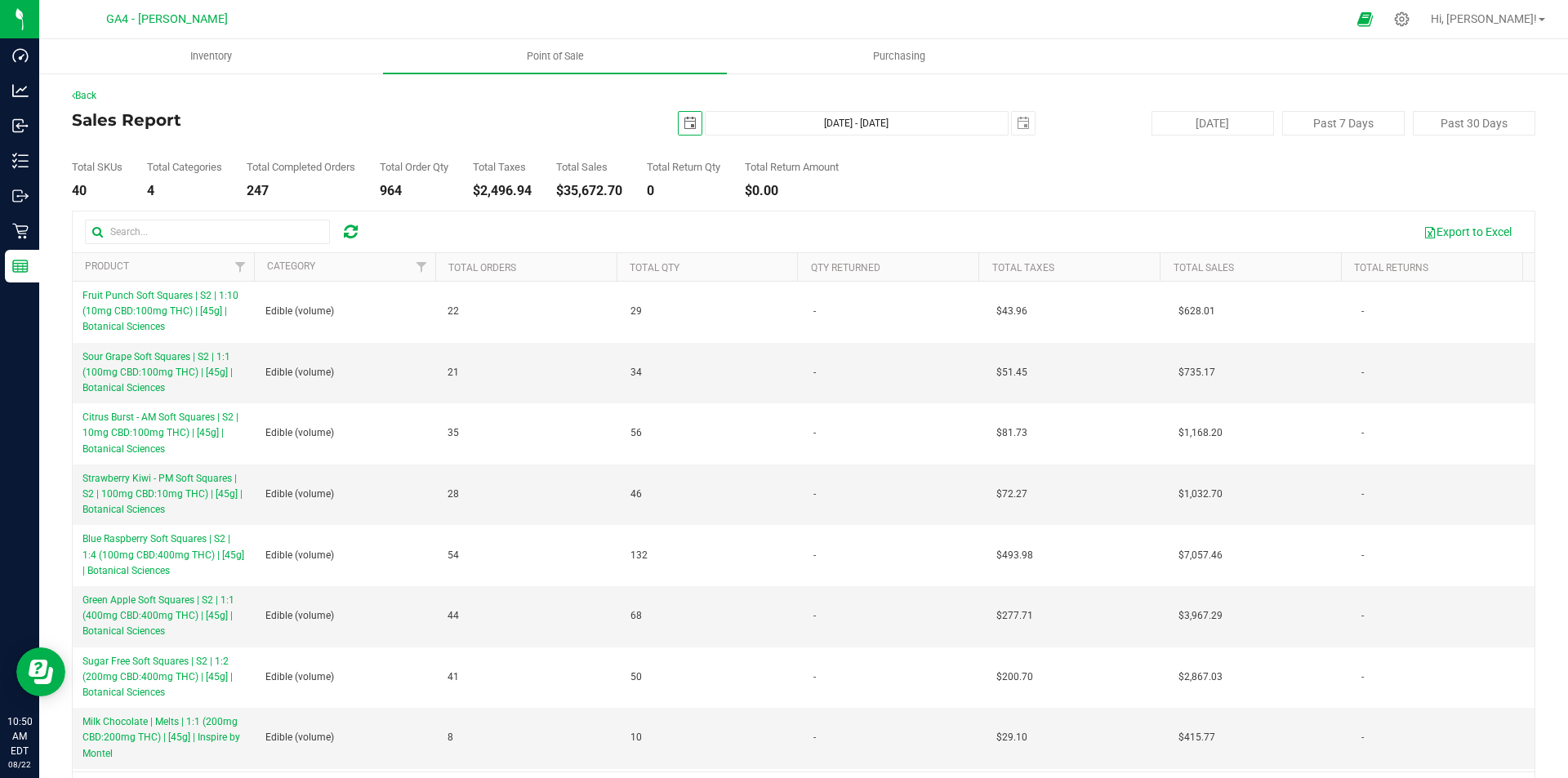
drag, startPoint x: 680, startPoint y: 131, endPoint x: 680, endPoint y: 144, distance: 13.1
click at [679, 139] on div "Back Sales Report [DATE] [DATE] - [DATE] [DATE] [DATE] Past 7 Days Past 30 Days…" at bounding box center [804, 450] width 1464 height 724
click at [684, 126] on span "select" at bounding box center [690, 123] width 13 height 13
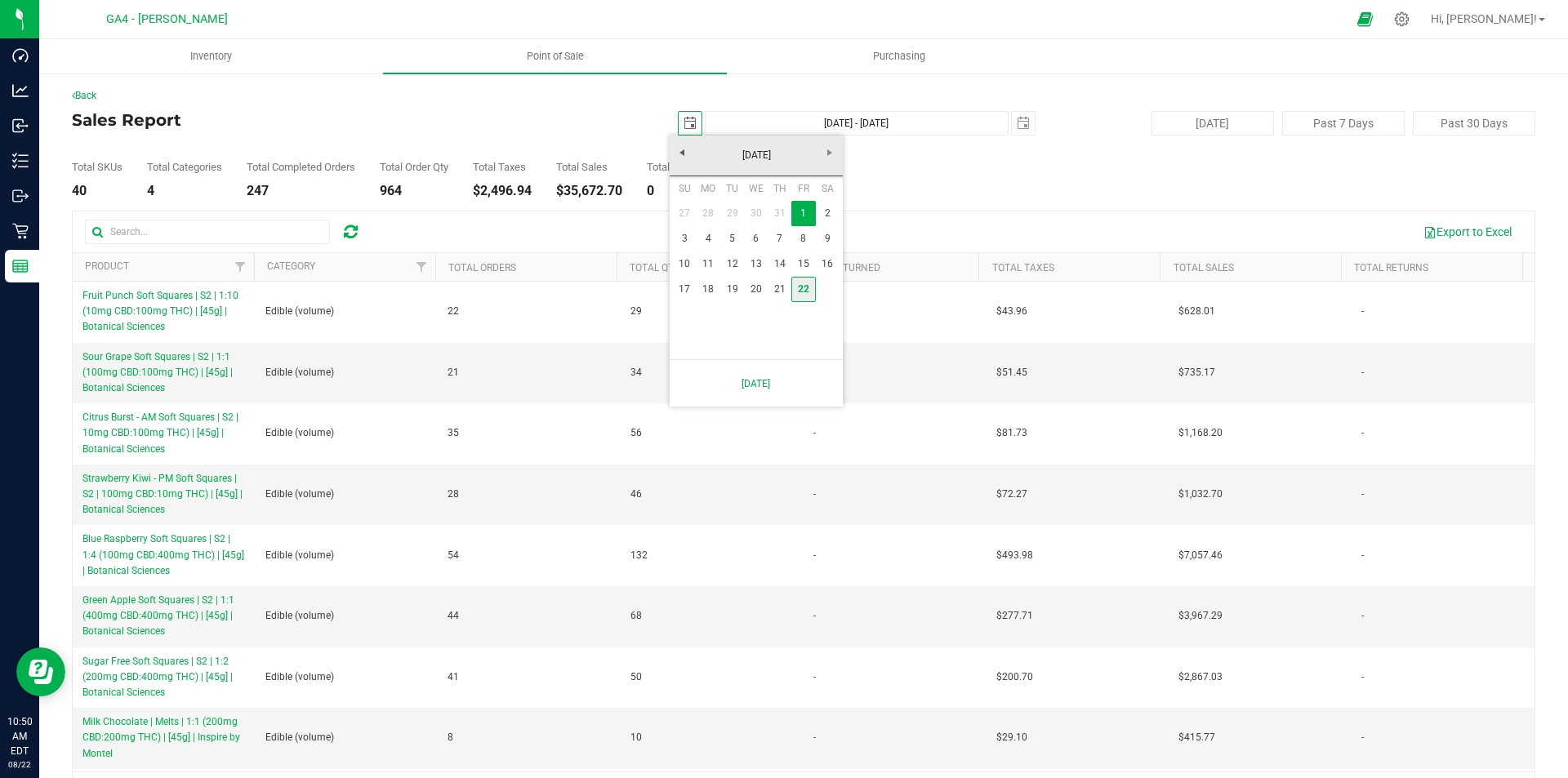
click at [796, 285] on link "22" at bounding box center [804, 289] width 24 height 25
type input "[DATE]"
type input "[DATE] - [DATE]"
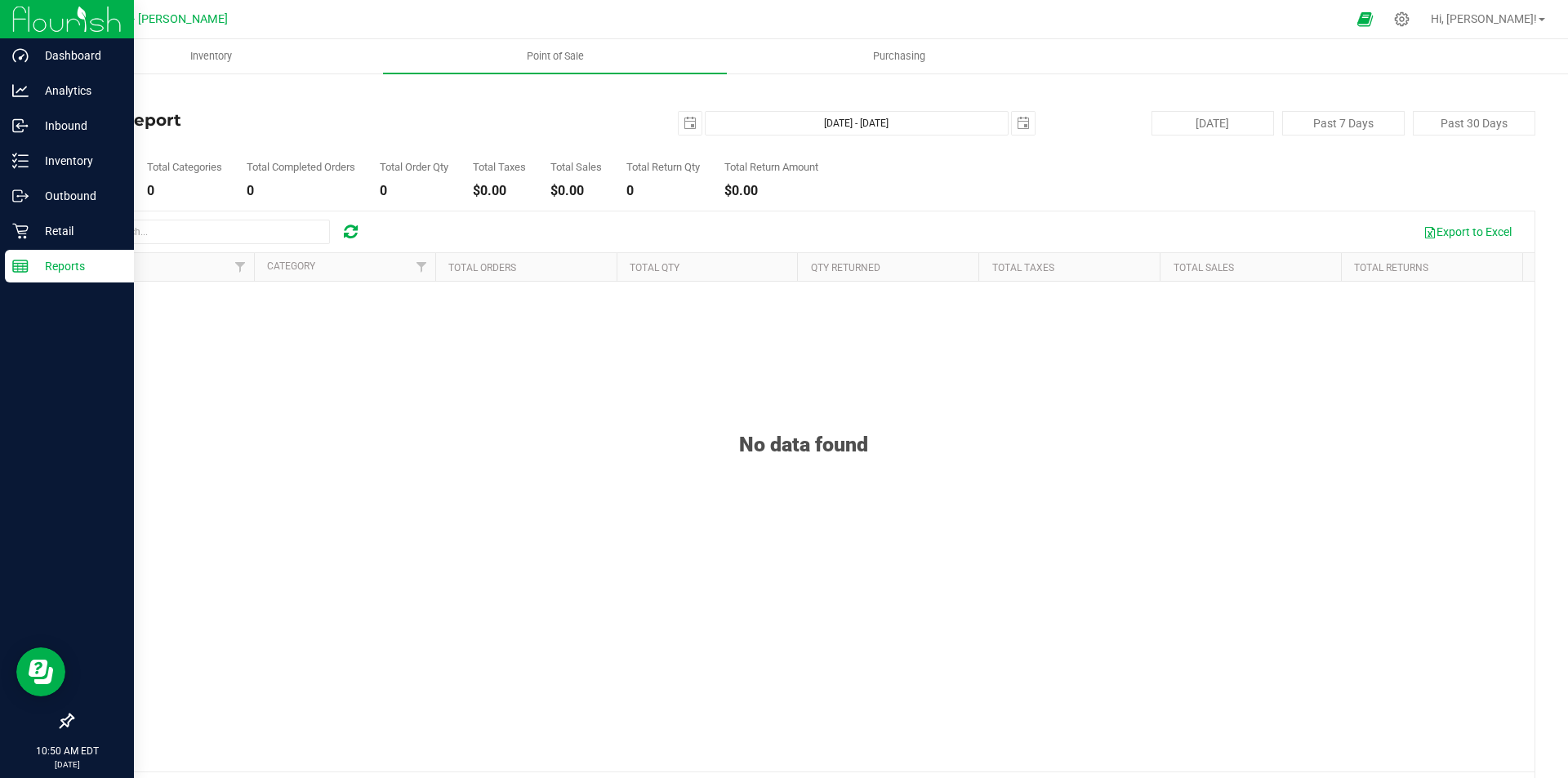
click at [31, 19] on img at bounding box center [66, 19] width 109 height 38
